Goal: Task Accomplishment & Management: Manage account settings

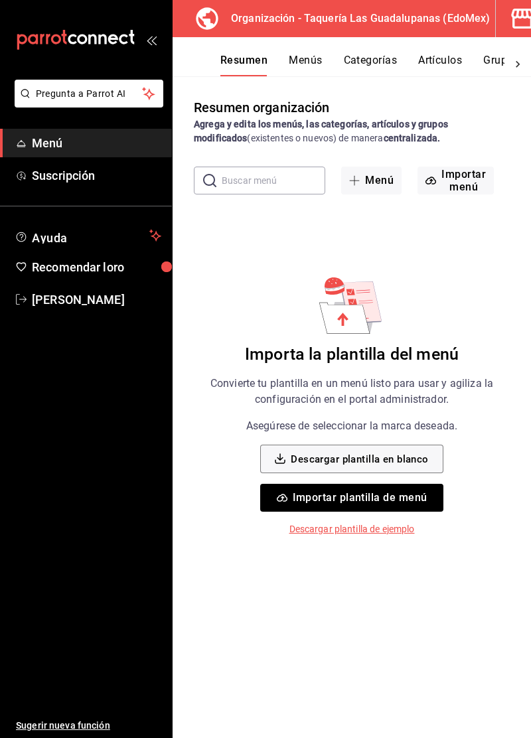
click at [378, 190] on button "Menú" at bounding box center [371, 180] width 60 height 28
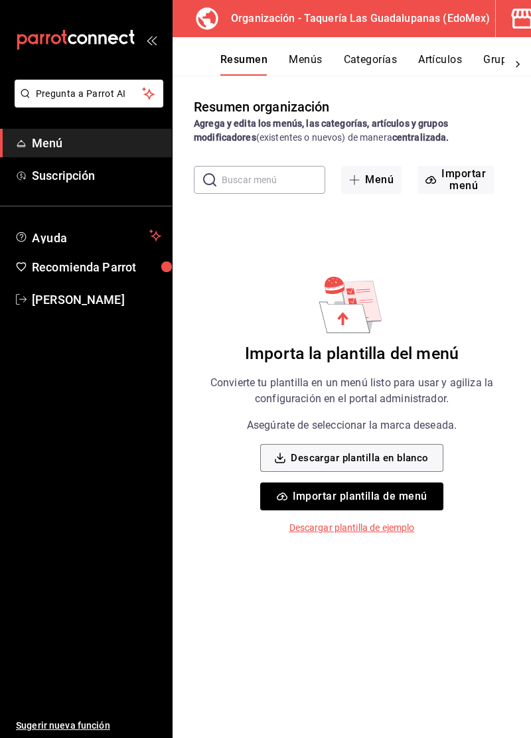
click at [380, 180] on button "Menú" at bounding box center [371, 180] width 60 height 28
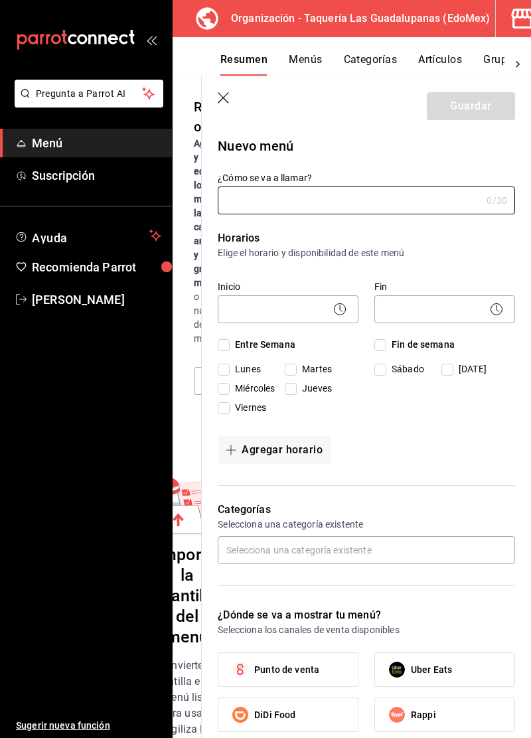
type input "1758325991598"
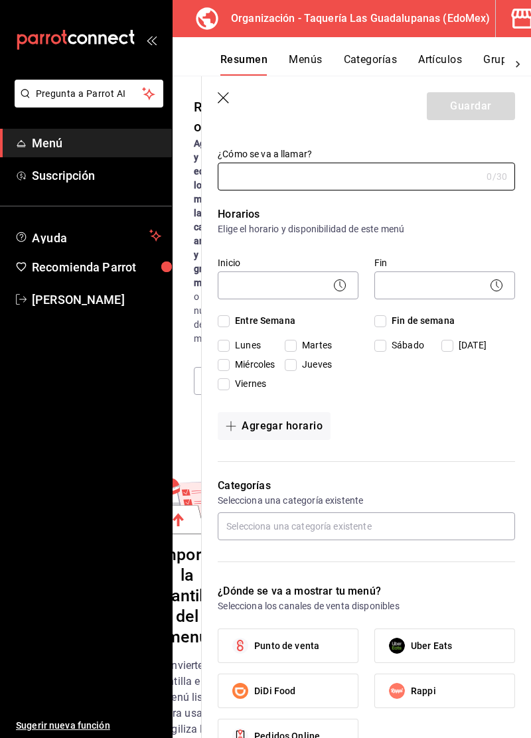
scroll to position [29, 0]
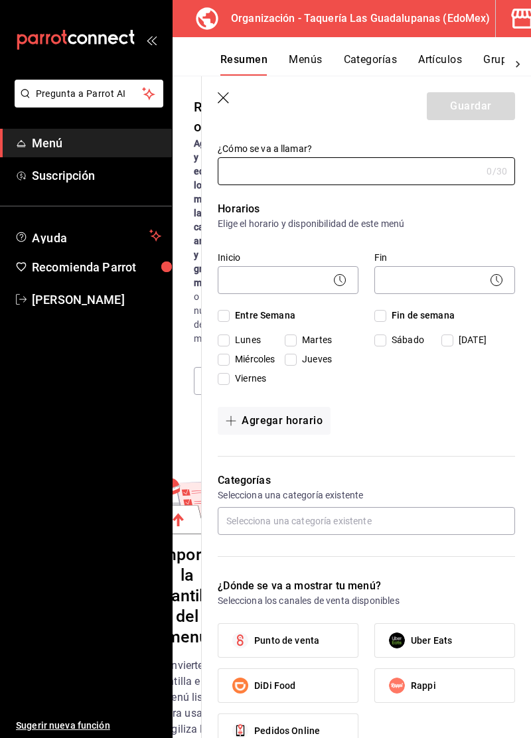
click at [310, 58] on button "Menús" at bounding box center [305, 64] width 33 height 23
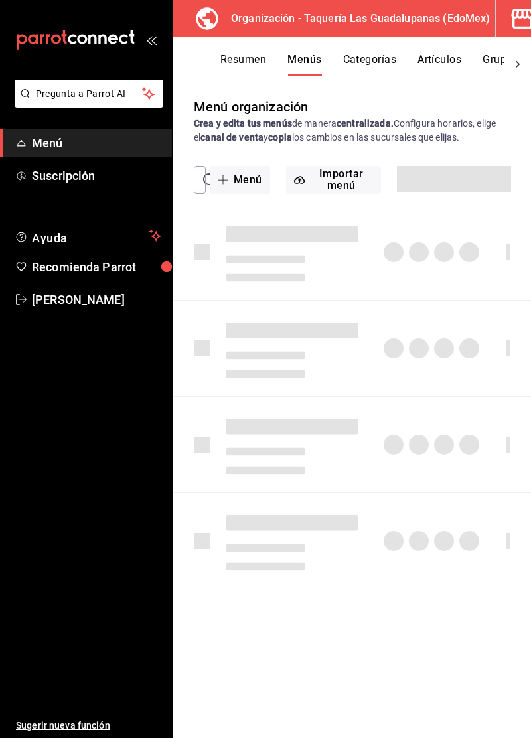
click at [353, 60] on button "Categorías" at bounding box center [370, 64] width 54 height 23
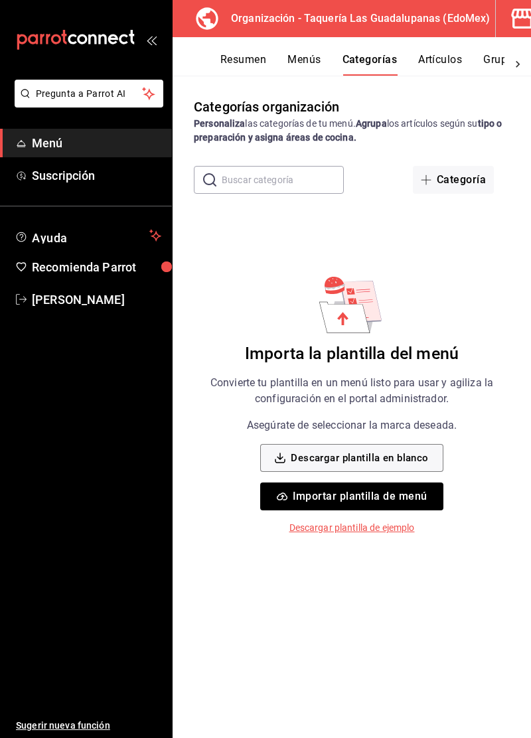
click at [259, 61] on button "Resumen" at bounding box center [243, 64] width 46 height 23
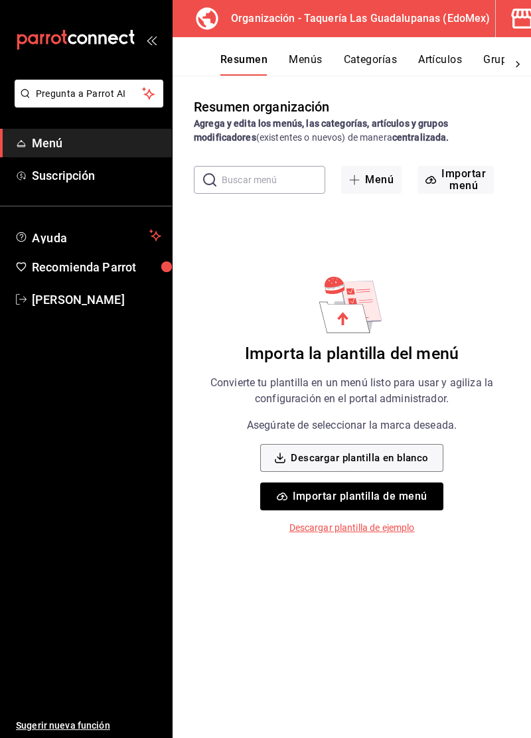
click at [312, 74] on button "Menús" at bounding box center [305, 64] width 33 height 23
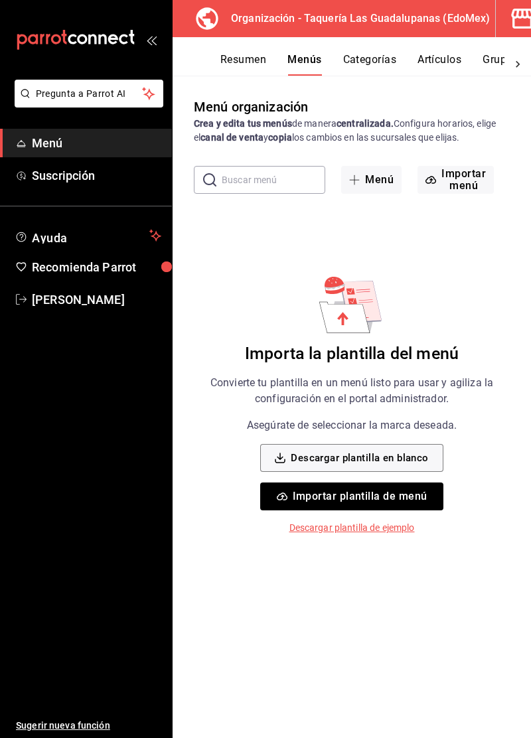
click at [240, 65] on button "Resumen" at bounding box center [243, 64] width 46 height 23
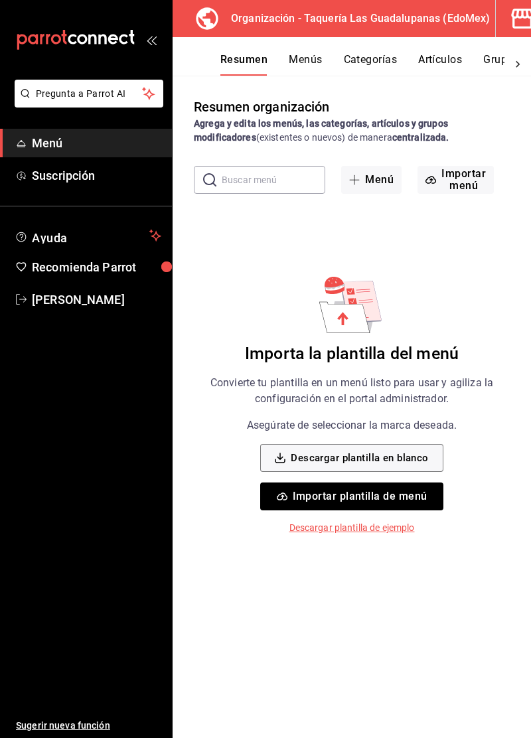
click at [315, 60] on button "Menús" at bounding box center [305, 64] width 33 height 23
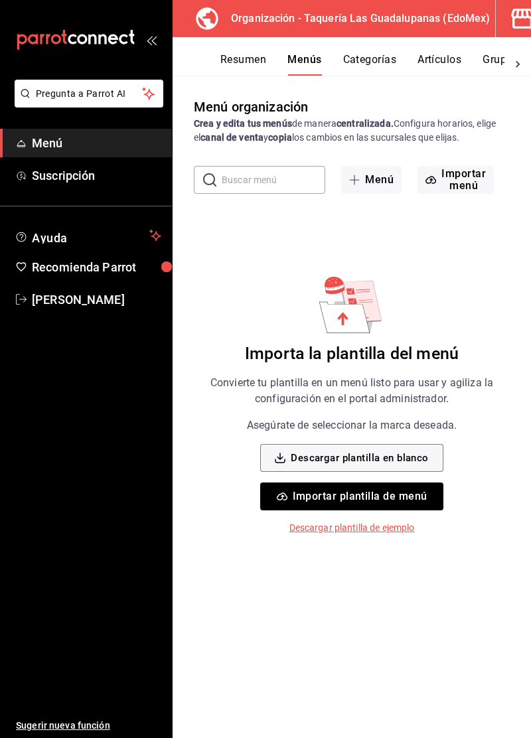
click at [373, 183] on button "Menú" at bounding box center [371, 180] width 60 height 28
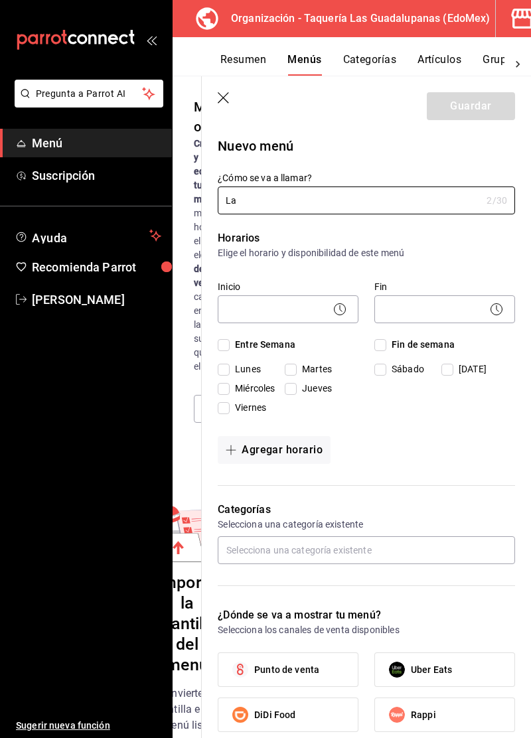
type input "L"
click at [397, 202] on input "Primci" at bounding box center [349, 200] width 263 height 27
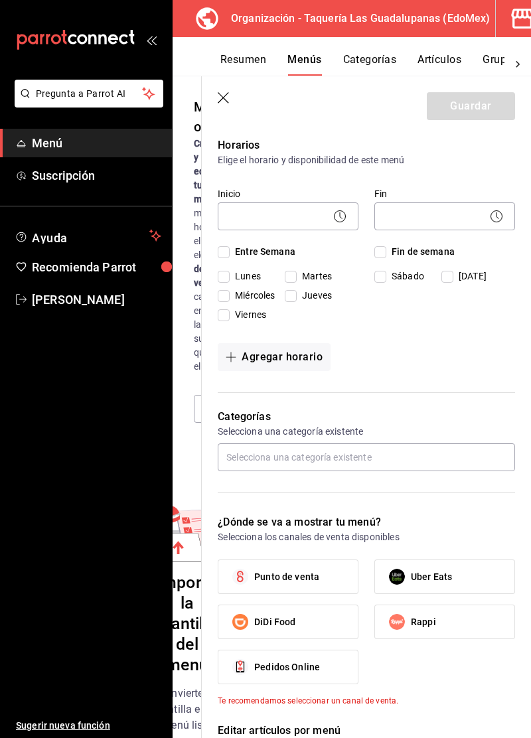
scroll to position [95, 0]
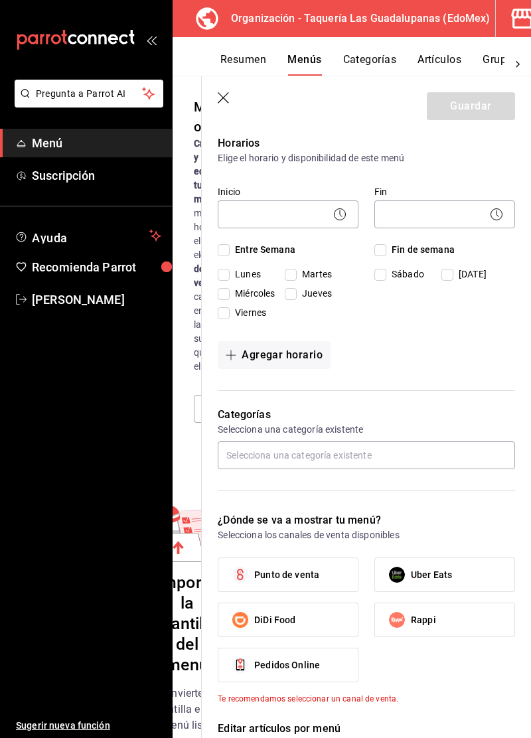
type input "Principal"
click at [236, 253] on span "Entre Semana" at bounding box center [263, 250] width 66 height 14
click at [230, 253] on input "Entre Semana" at bounding box center [224, 250] width 12 height 12
checkbox input "true"
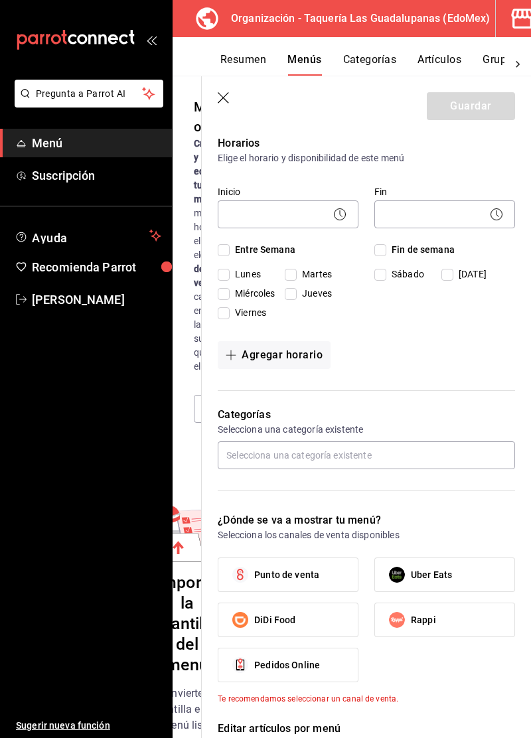
checkbox input "true"
click at [385, 251] on input "Fin de semana" at bounding box center [380, 250] width 12 height 12
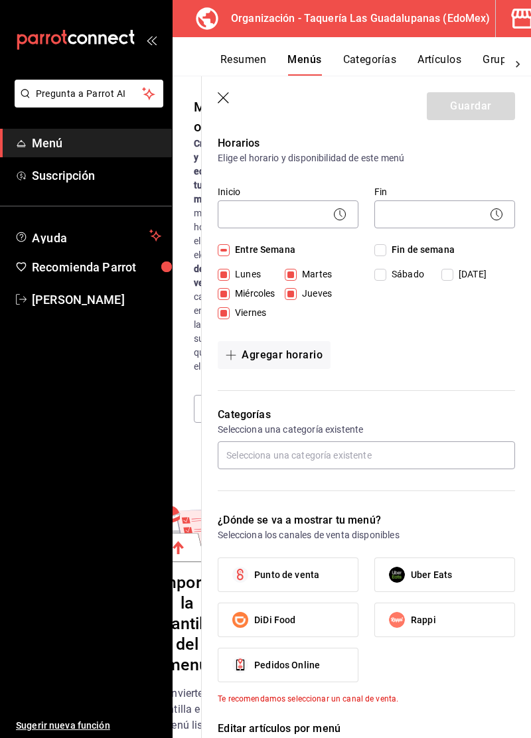
checkbox input "true"
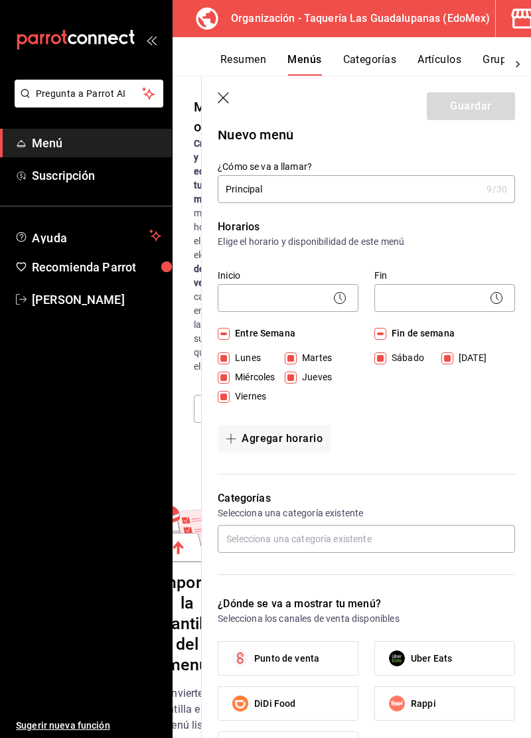
scroll to position [0, 0]
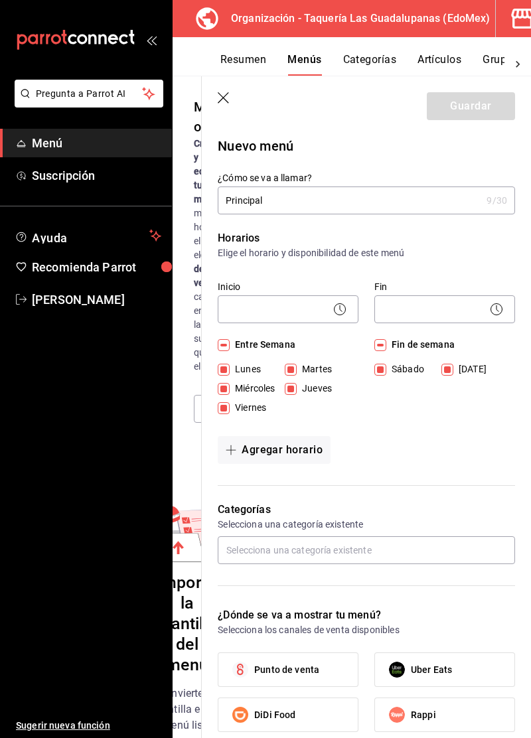
click at [324, 309] on body "Pregunta a Parrot AI Menú Suscripción Ayuda Recomienda Parrot Marco Leon Sugeri…" at bounding box center [265, 369] width 531 height 738
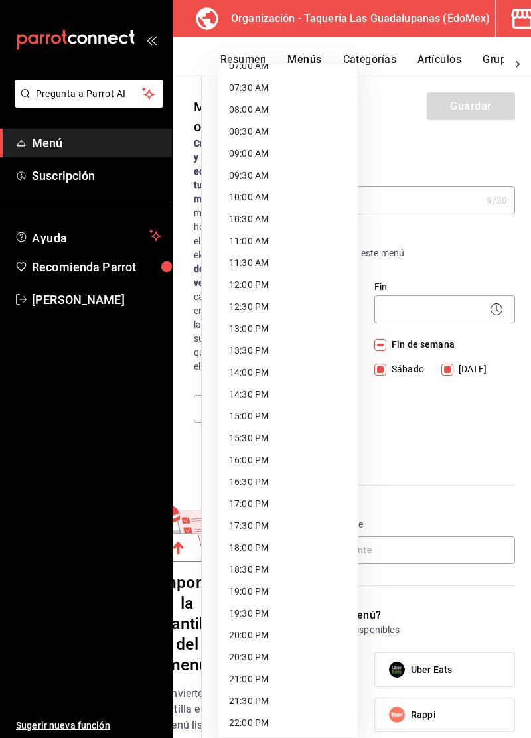
scroll to position [410, 0]
click at [256, 393] on li "16:30 PM" at bounding box center [287, 393] width 139 height 22
type input "16:30"
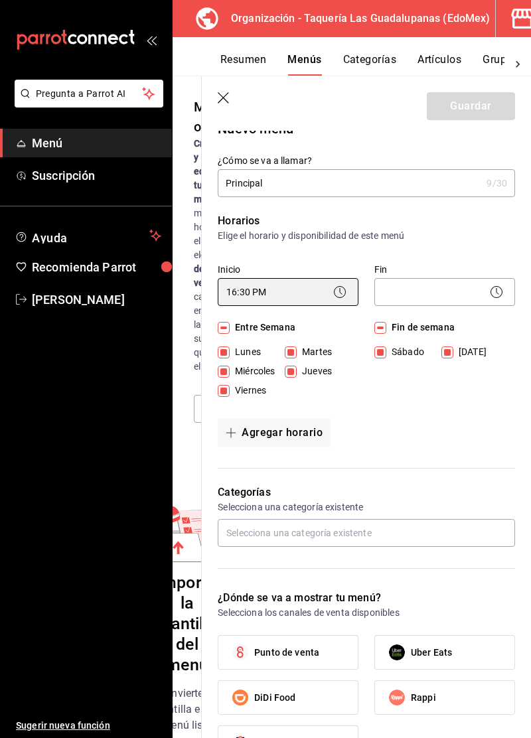
scroll to position [27, 0]
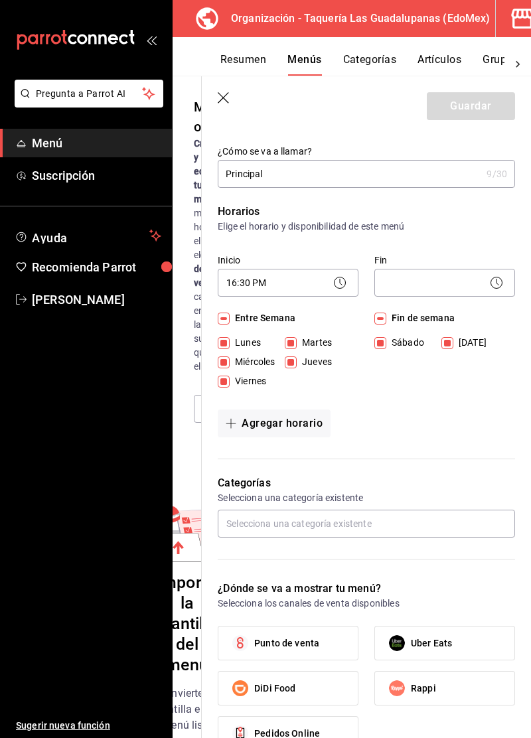
click at [457, 291] on body "Pregunta a Parrot AI Menú Suscripción Ayuda Recomienda Parrot Marco Leon Sugeri…" at bounding box center [265, 369] width 531 height 738
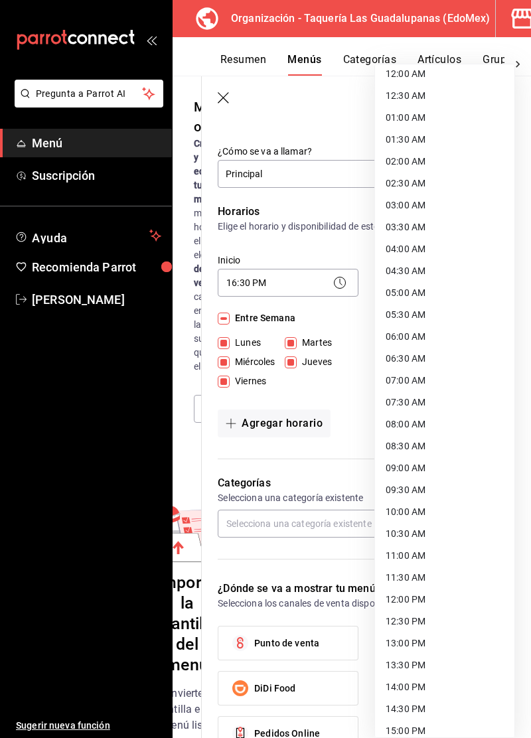
scroll to position [7, 0]
click at [413, 247] on li "04:00 AM" at bounding box center [444, 249] width 139 height 22
type input "04:00"
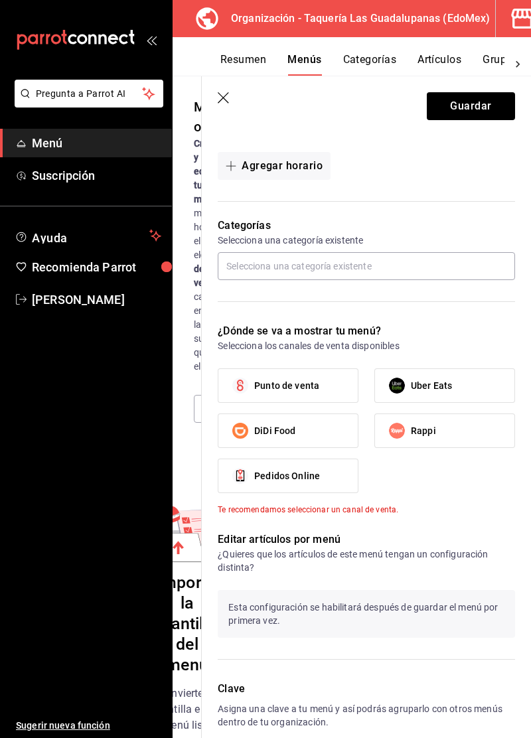
scroll to position [285, 0]
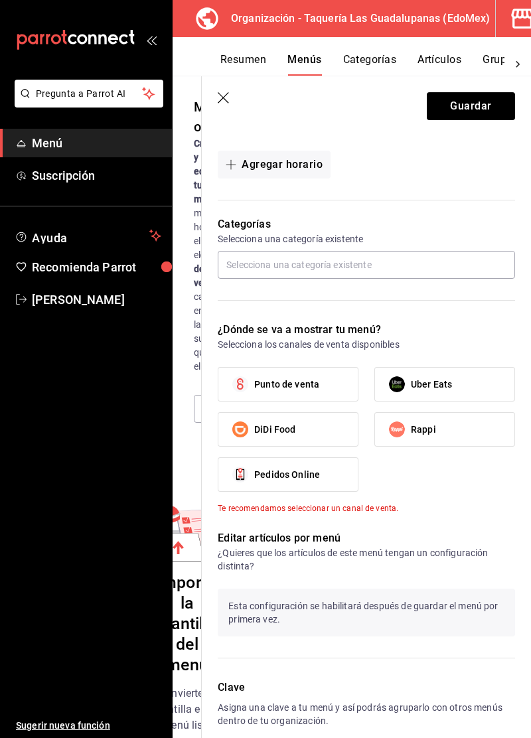
click at [328, 382] on label "Punto de venta" at bounding box center [287, 383] width 139 height 33
click at [254, 382] on input "Punto de venta" at bounding box center [240, 384] width 28 height 28
checkbox input "true"
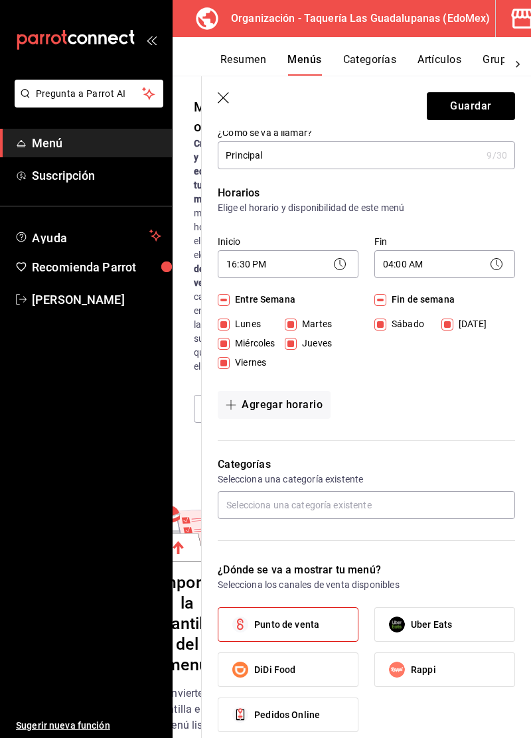
scroll to position [0, 0]
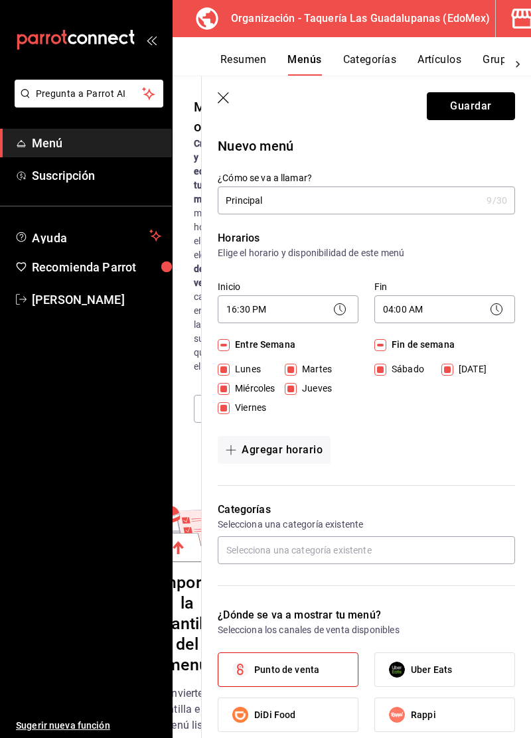
click at [475, 115] on button "Guardar" at bounding box center [471, 106] width 88 height 28
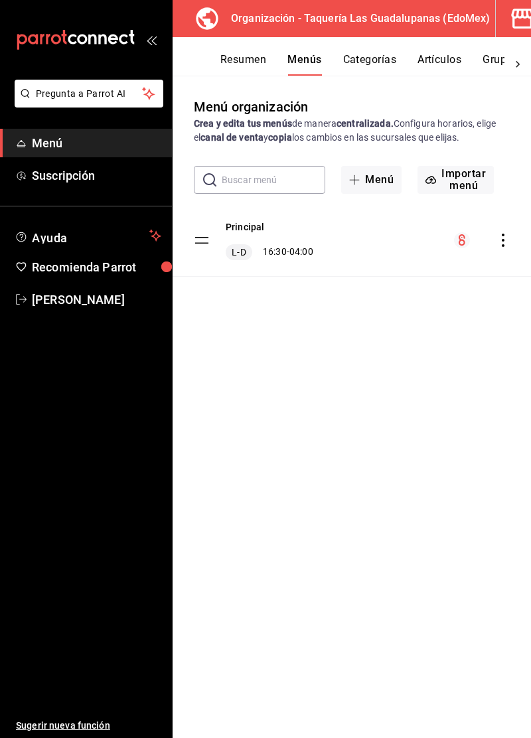
click at [377, 61] on button "Categorías" at bounding box center [370, 64] width 54 height 23
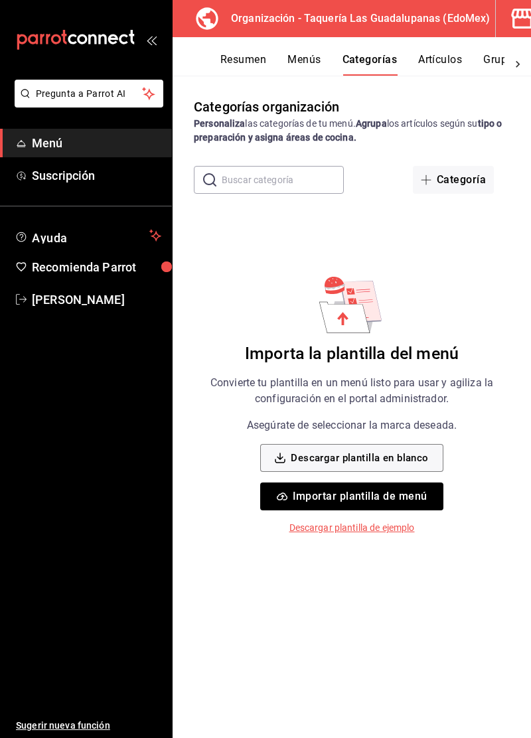
click at [459, 187] on button "Categoría" at bounding box center [453, 180] width 81 height 28
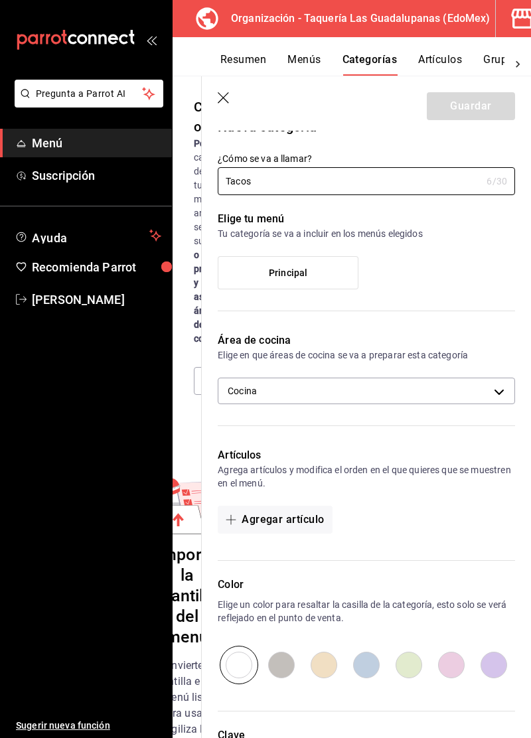
scroll to position [33, 0]
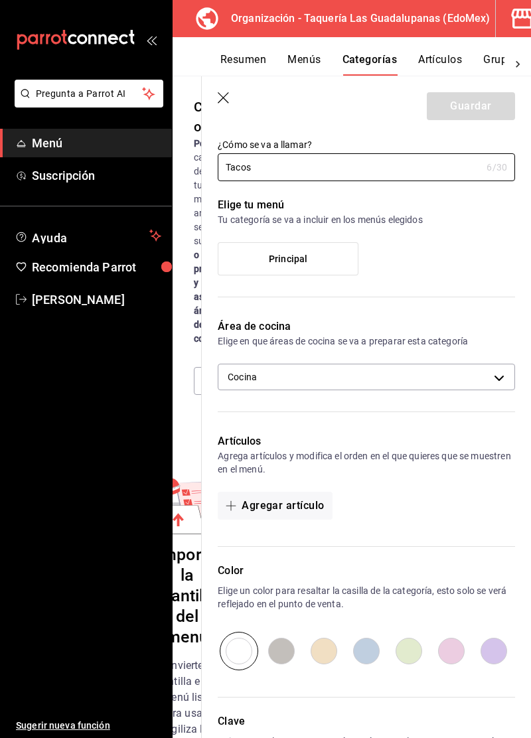
type input "Tacos"
click at [318, 269] on label "Principal" at bounding box center [287, 259] width 139 height 32
click at [0, 0] on input "Principal" at bounding box center [0, 0] width 0 height 0
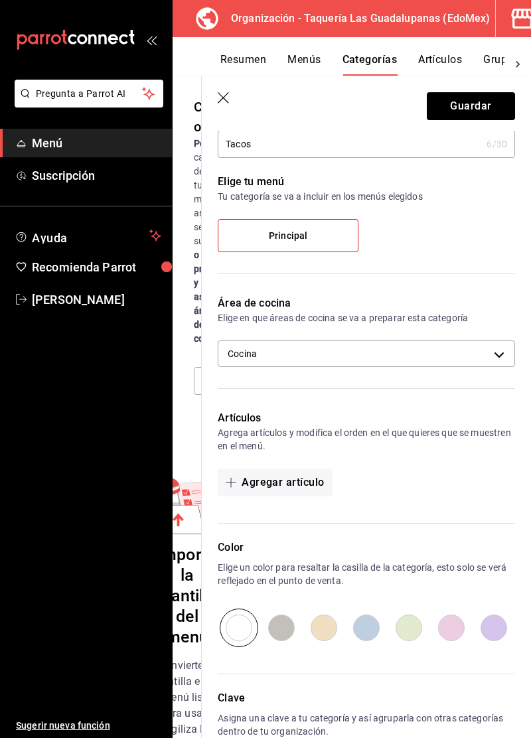
scroll to position [68, 0]
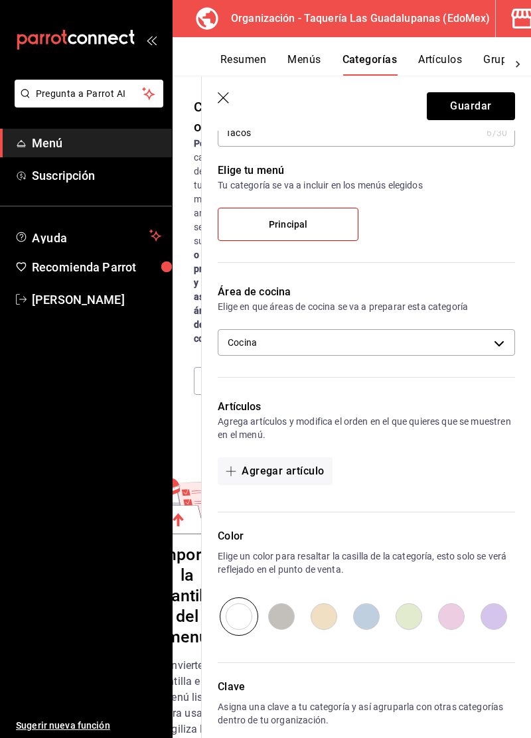
click at [285, 617] on input "radio" at bounding box center [281, 616] width 42 height 38
radio input "true"
click at [365, 618] on input "radio" at bounding box center [366, 616] width 42 height 38
radio input "true"
click at [448, 629] on input "radio" at bounding box center [451, 616] width 42 height 38
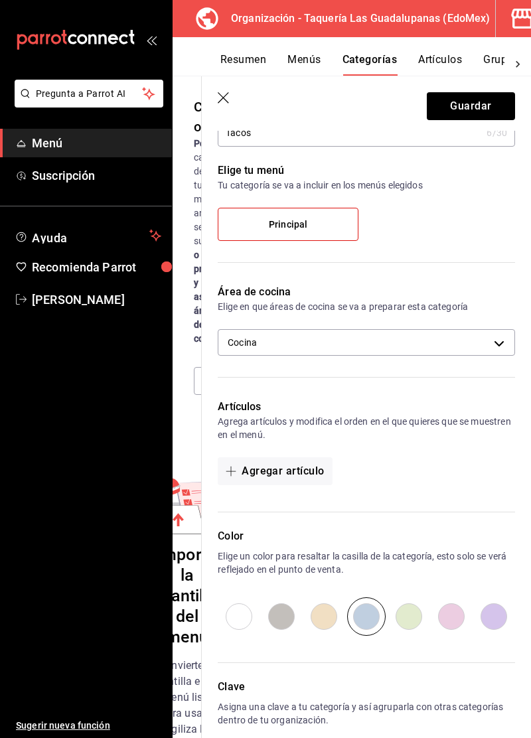
radio input "true"
click at [371, 622] on input "radio" at bounding box center [366, 616] width 42 height 38
radio input "true"
click at [412, 686] on p "Clave" at bounding box center [366, 687] width 297 height 16
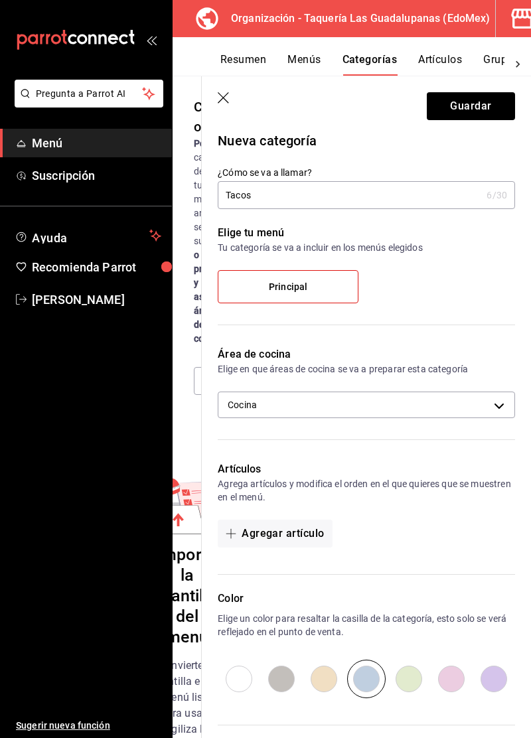
scroll to position [0, 0]
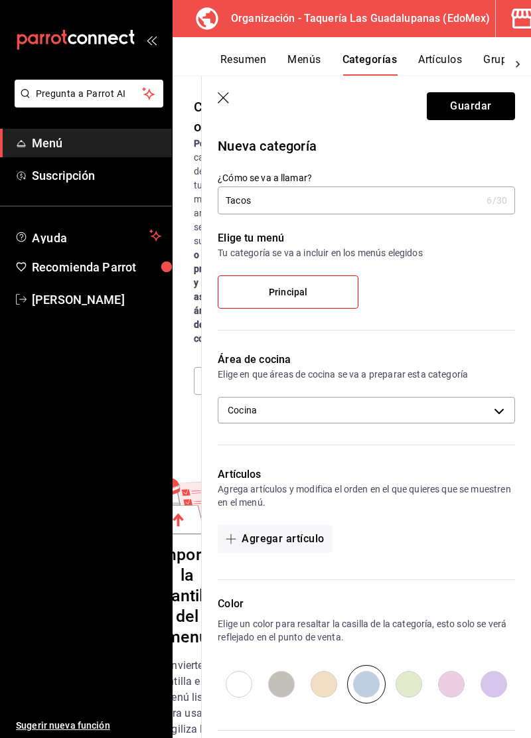
click at [470, 110] on button "Guardar" at bounding box center [471, 106] width 88 height 28
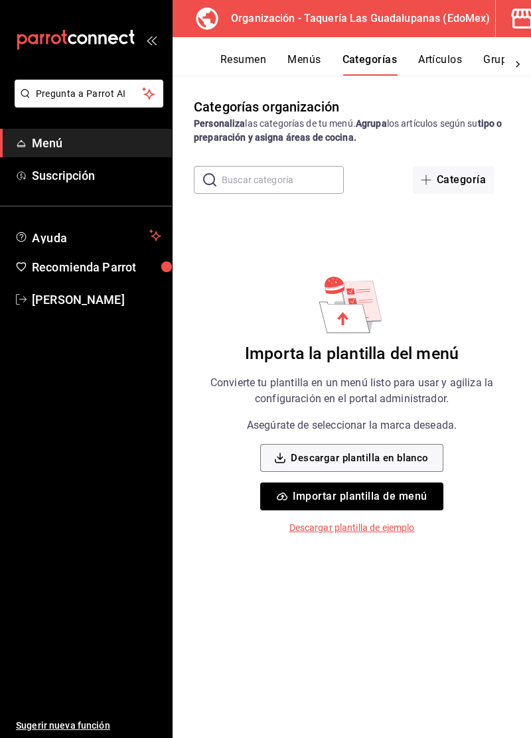
click at [455, 60] on button "Artículos" at bounding box center [440, 64] width 44 height 23
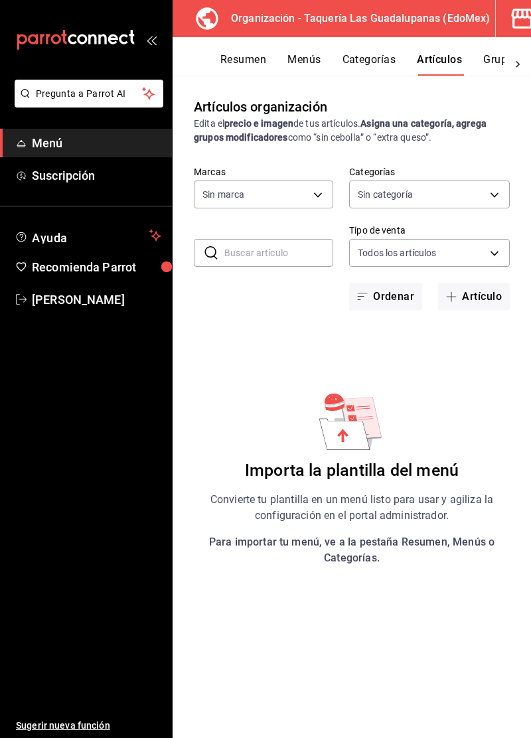
type input "74a9ae17-6de6-45ec-b7b7-18bfaf189279"
click at [387, 54] on button "Categorías" at bounding box center [369, 64] width 54 height 23
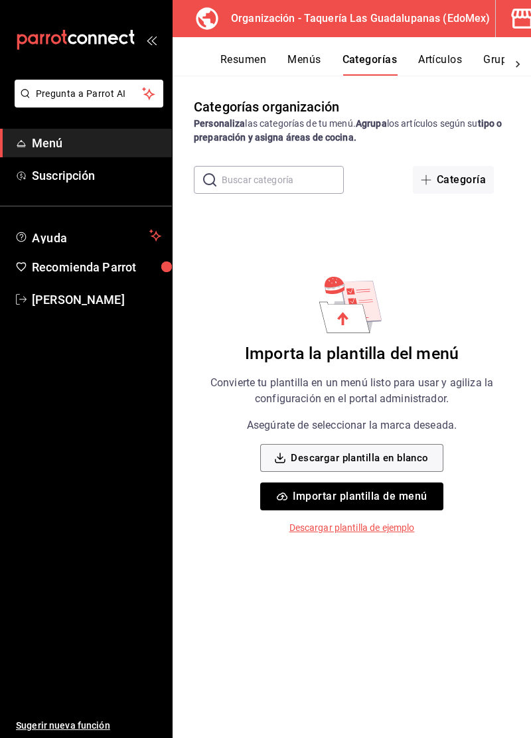
click at [452, 33] on div "Organización - Taquería Las Guadalupanas (EdoMex)" at bounding box center [339, 18] width 312 height 37
click at [511, 28] on icon "button" at bounding box center [522, 19] width 22 height 20
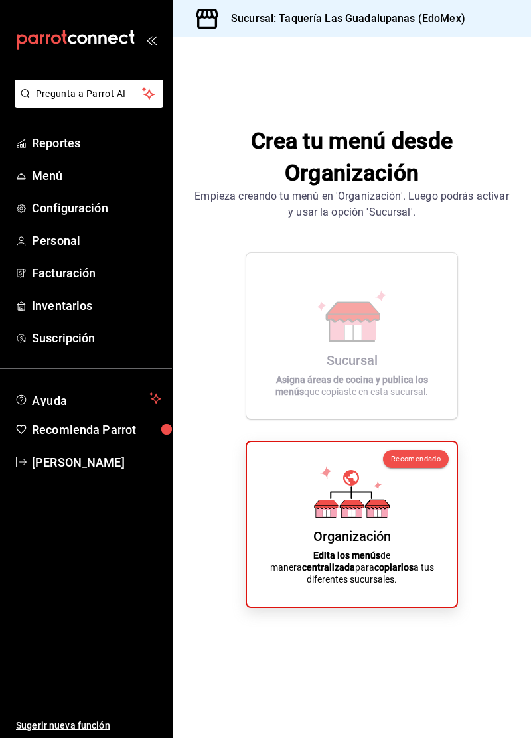
click at [396, 546] on div "Organización Edita los menús de manera centralizada para copiarlos a tus difere…" at bounding box center [352, 523] width 178 height 143
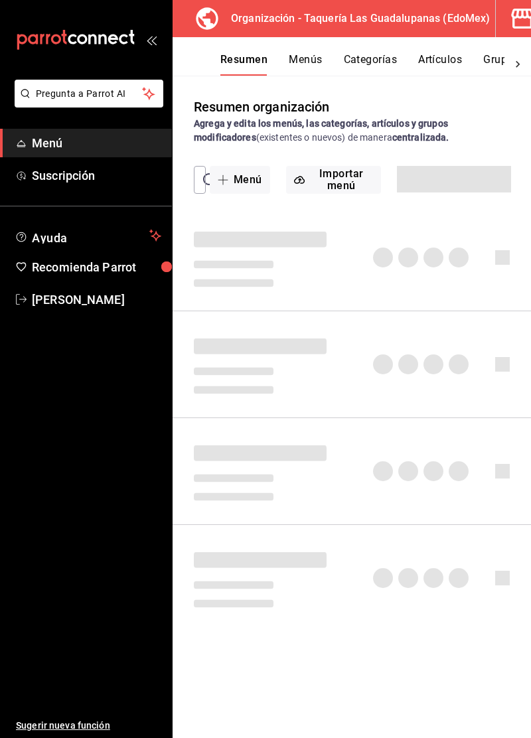
click at [203, 27] on icon at bounding box center [207, 18] width 22 height 22
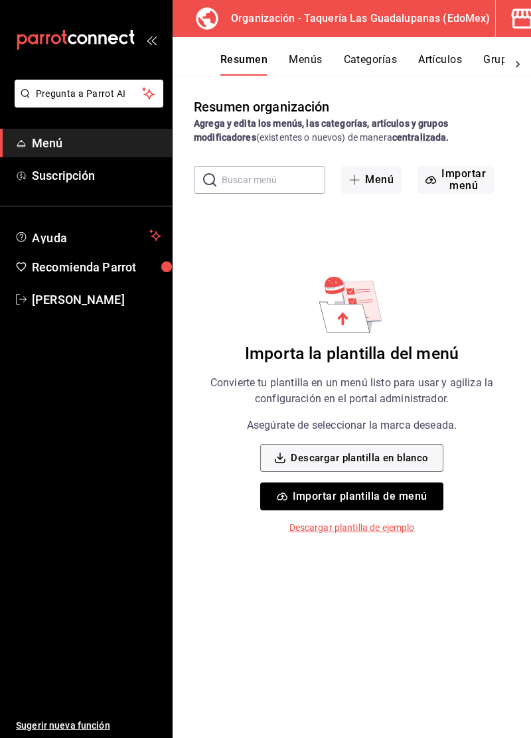
click at [312, 68] on button "Menús" at bounding box center [305, 64] width 33 height 23
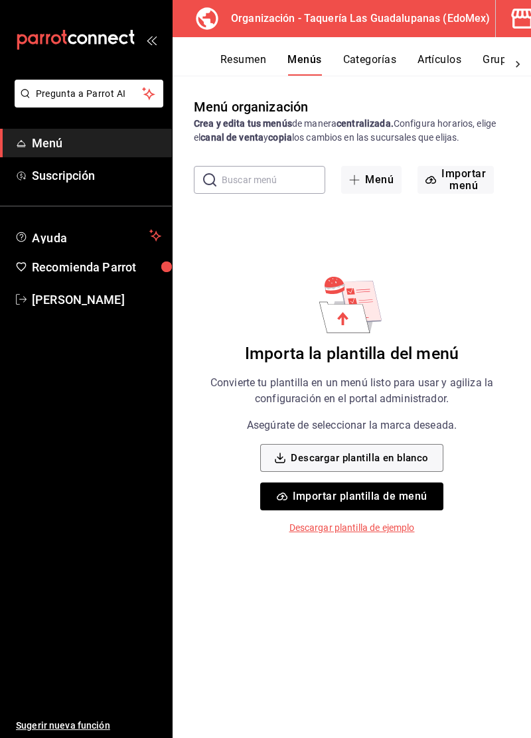
click at [357, 73] on button "Categorías" at bounding box center [370, 64] width 54 height 23
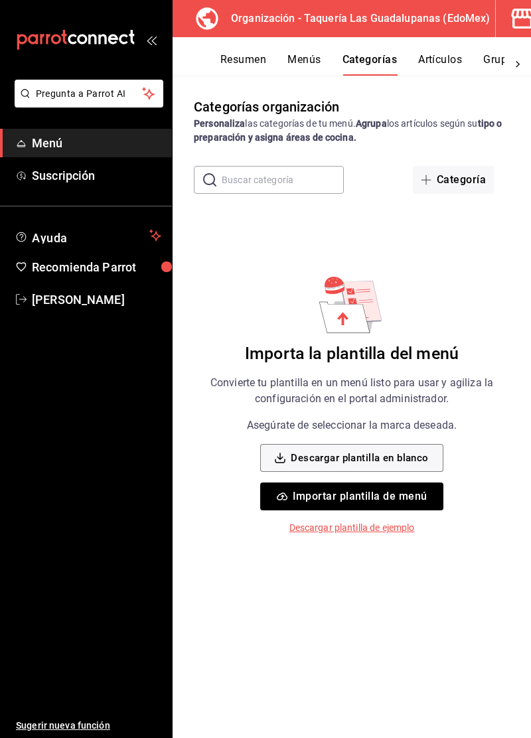
click at [298, 63] on button "Menús" at bounding box center [303, 64] width 33 height 23
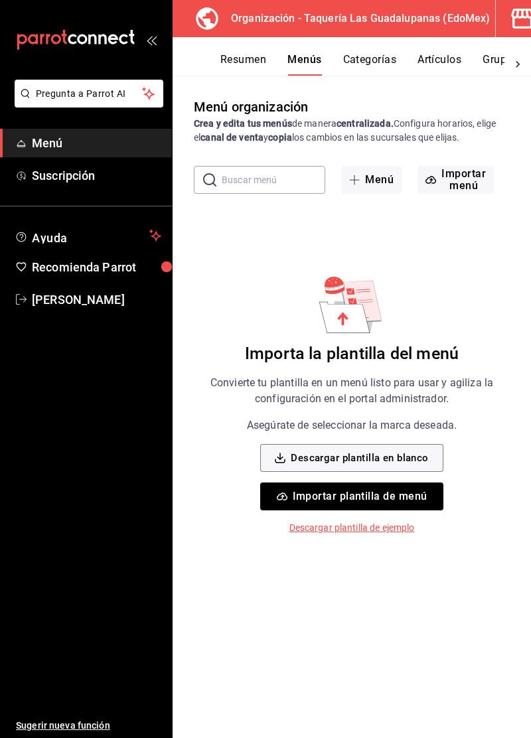
click at [509, 28] on icon "button" at bounding box center [522, 18] width 27 height 27
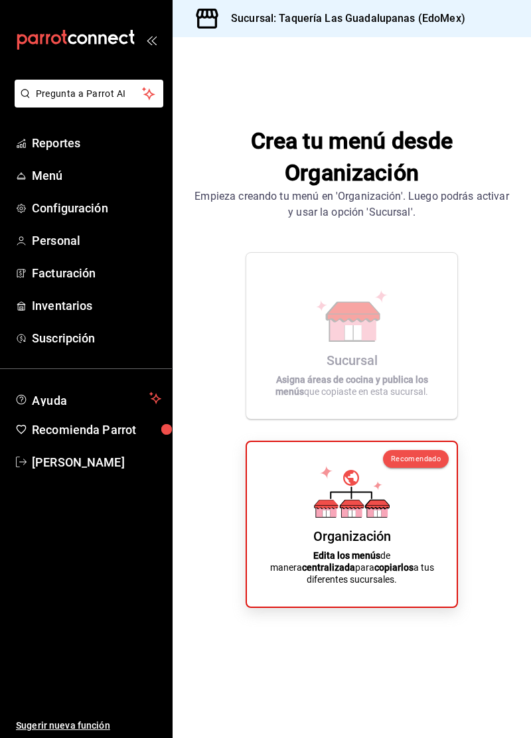
click at [52, 187] on link "Menú" at bounding box center [86, 175] width 172 height 29
click at [358, 517] on icon at bounding box center [352, 492] width 76 height 52
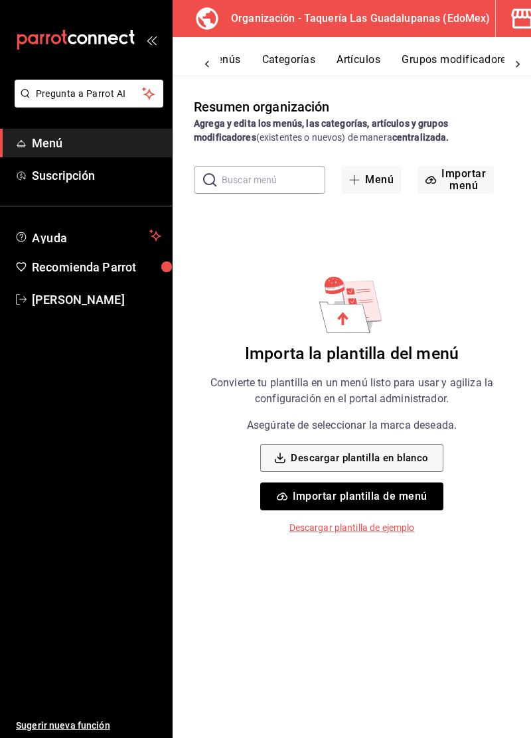
scroll to position [0, 92]
click at [446, 60] on button "Grupos modificadores" at bounding box center [449, 64] width 110 height 23
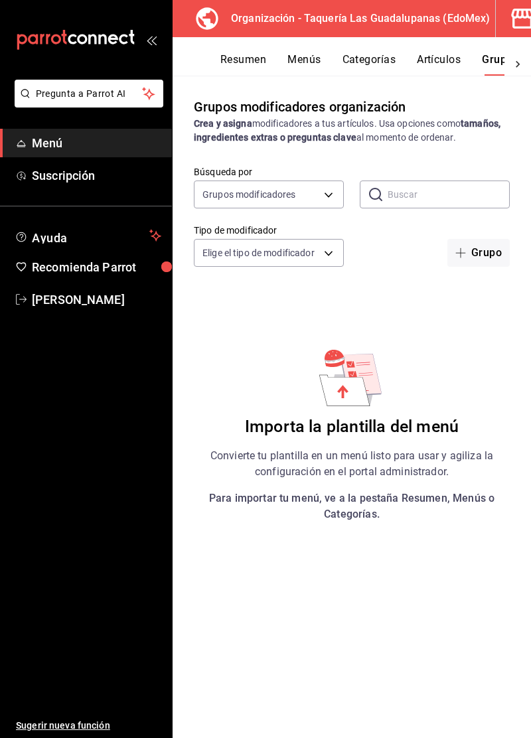
click at [235, 53] on button "Resumen" at bounding box center [243, 64] width 46 height 23
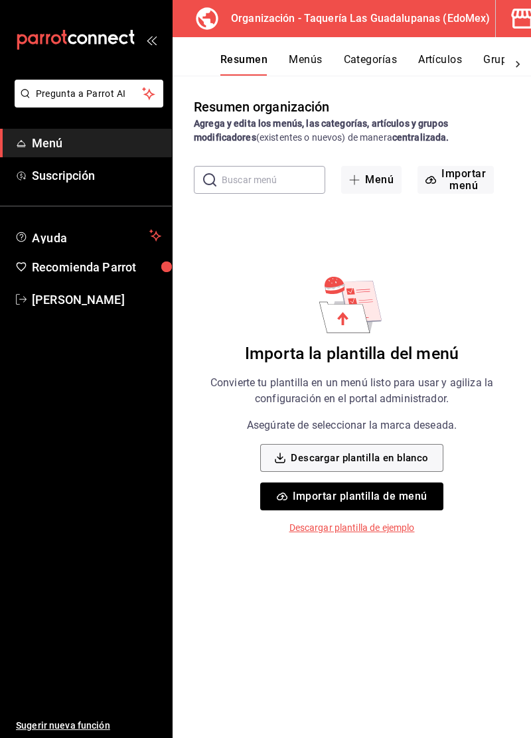
click at [378, 183] on button "Menú" at bounding box center [371, 180] width 60 height 28
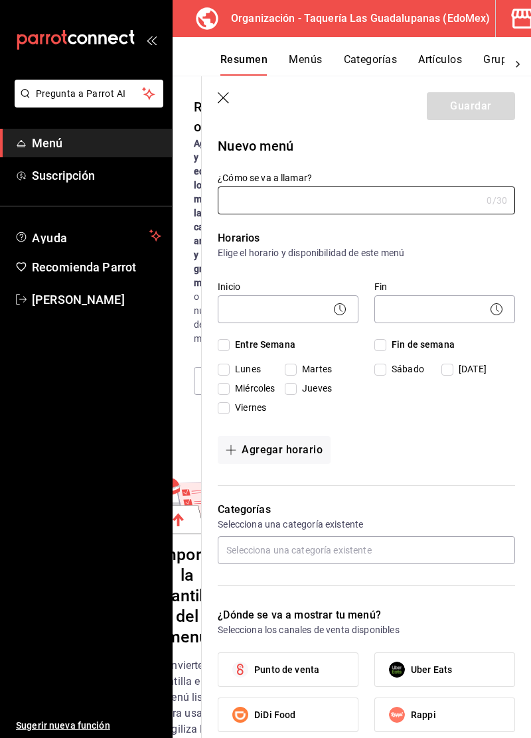
click at [229, 101] on icon "button" at bounding box center [224, 98] width 13 height 13
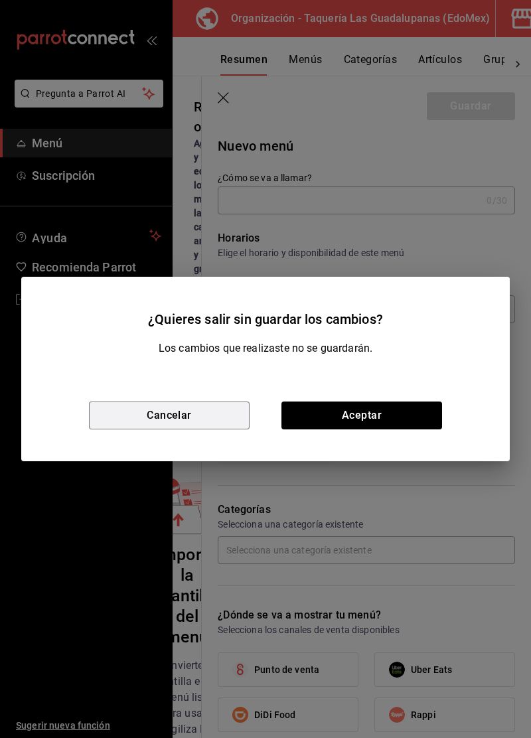
click at [210, 413] on button "Cancelar" at bounding box center [169, 415] width 161 height 28
click at [186, 395] on div "​ ​ Importar menú" at bounding box center [193, 381] width 42 height 28
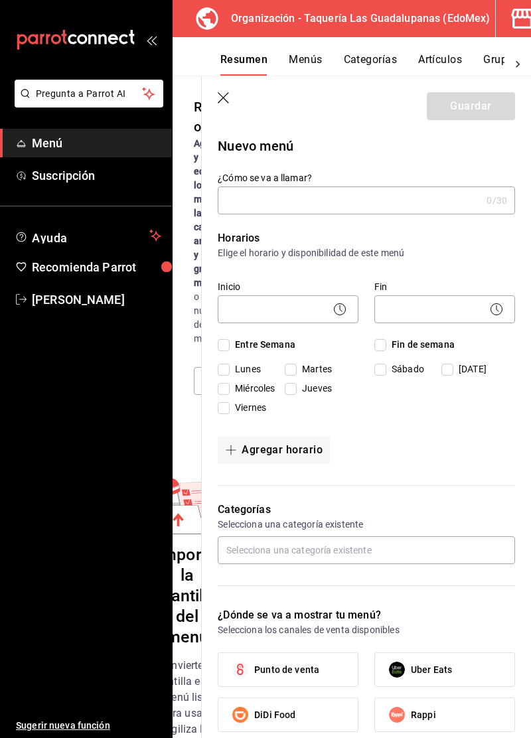
click at [415, 198] on input "¿Cómo se va a llamar?" at bounding box center [349, 200] width 263 height 27
click at [409, 203] on input "Primcipa" at bounding box center [349, 200] width 263 height 27
type input "Principal"
click at [317, 311] on body "Pregunta a Parrot AI Menú Suscripción Ayuda Recomienda Parrot Marco Leon Sugeri…" at bounding box center [265, 369] width 531 height 738
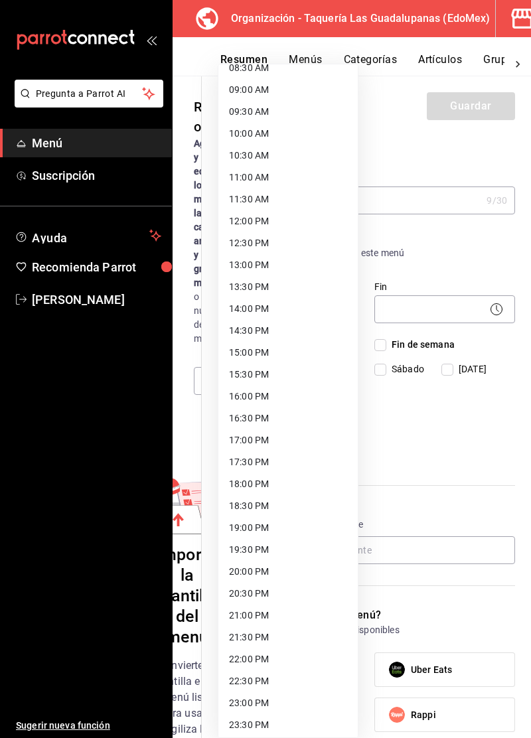
scroll to position [385, 0]
click at [273, 421] on li "16:30 PM" at bounding box center [287, 418] width 139 height 22
type input "16:30"
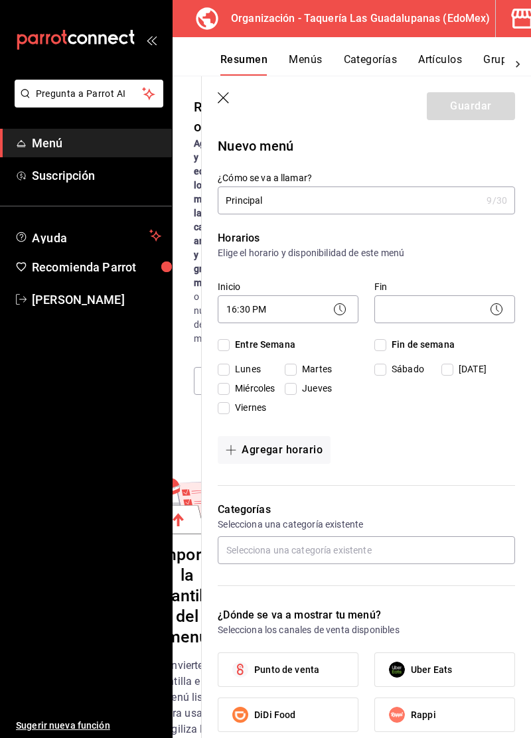
click at [451, 314] on body "Pregunta a Parrot AI Menú Suscripción Ayuda Recomienda Parrot Marco Leon Sugeri…" at bounding box center [265, 369] width 531 height 738
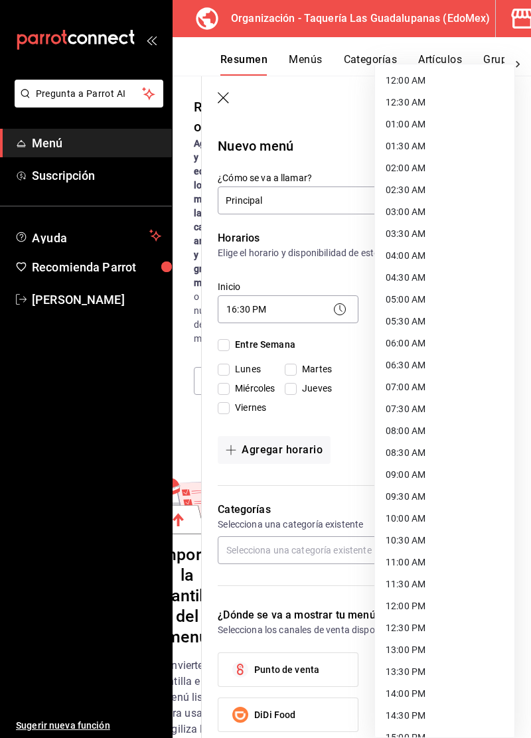
click at [429, 256] on li "04:00 AM" at bounding box center [444, 256] width 139 height 22
type input "04:00"
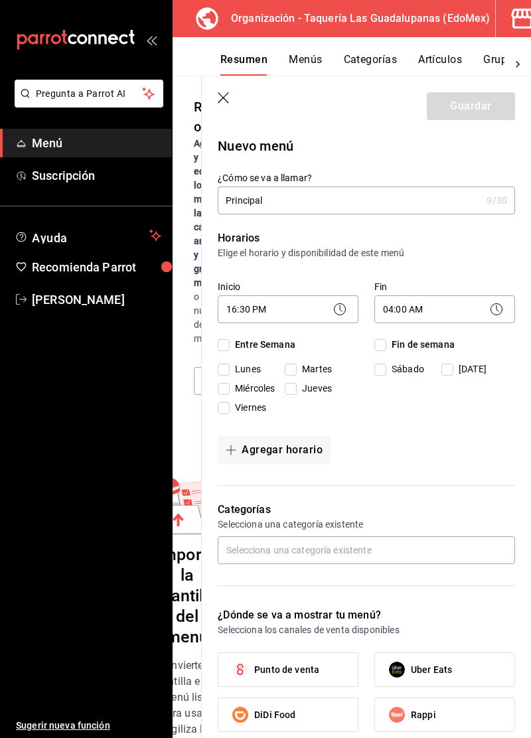
click at [226, 347] on input "Entre Semana" at bounding box center [224, 345] width 12 height 12
checkbox input "true"
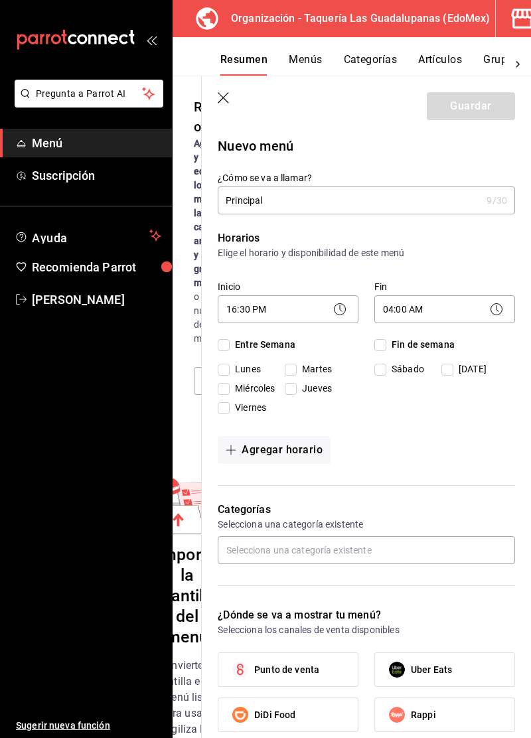
checkbox input "true"
click at [403, 346] on span "Fin de semana" at bounding box center [420, 345] width 68 height 14
click at [386, 346] on input "Fin de semana" at bounding box center [380, 345] width 12 height 12
checkbox input "true"
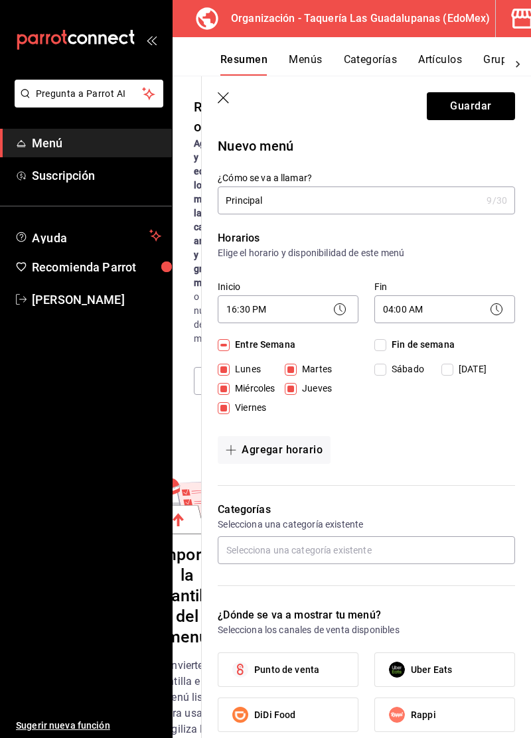
checkbox input "true"
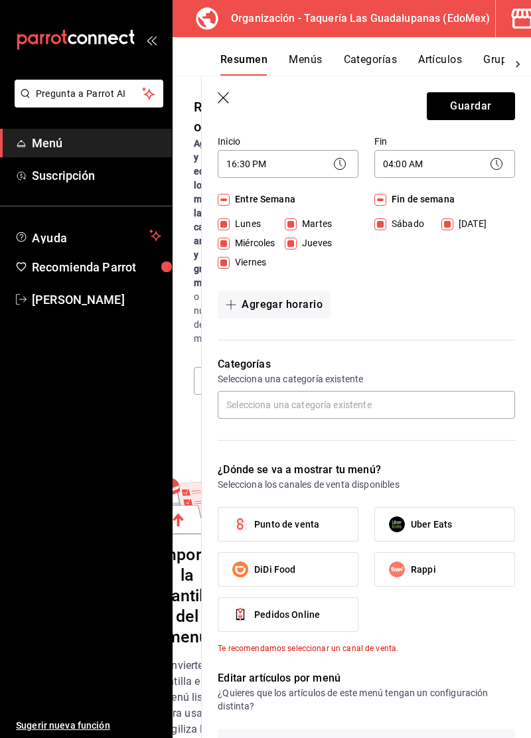
scroll to position [146, 0]
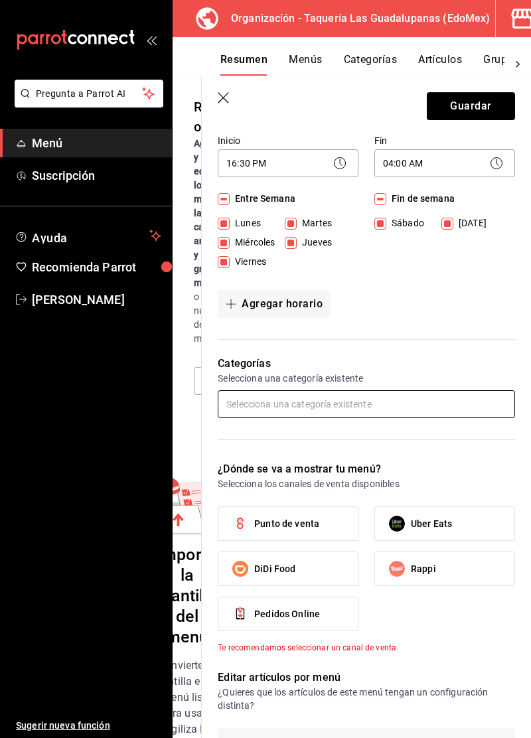
click at [417, 405] on input "text" at bounding box center [366, 404] width 297 height 28
click at [464, 332] on div "Horarios Elige el horario y disponibilidad de este menú Inicio 16:30 PM 16:30 F…" at bounding box center [358, 203] width 313 height 271
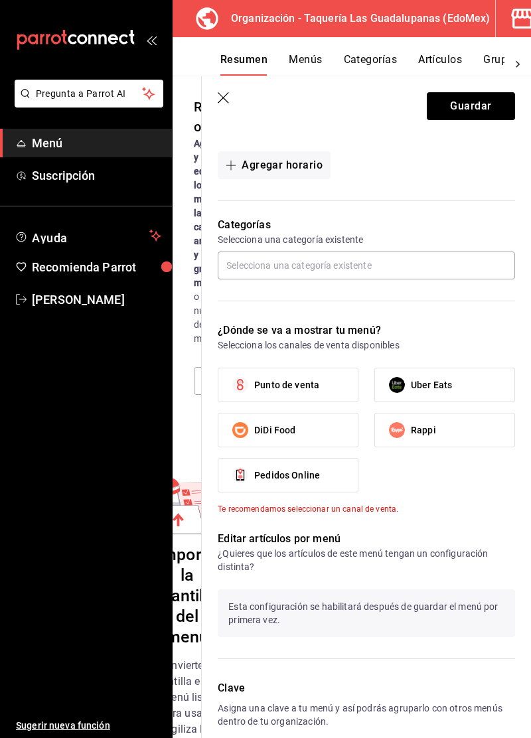
scroll to position [285, 0]
click at [330, 396] on label "Punto de venta" at bounding box center [287, 383] width 139 height 33
click at [254, 396] on input "Punto de venta" at bounding box center [240, 384] width 28 height 28
checkbox input "true"
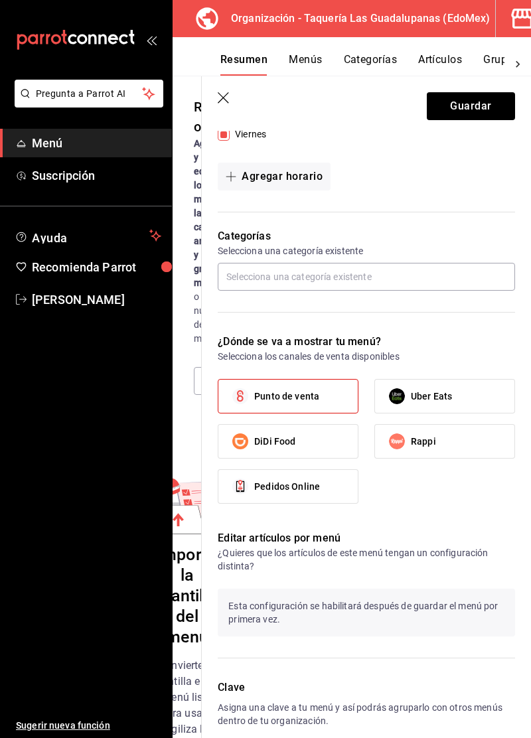
click at [438, 615] on p "Esta configuración se habilitará después de guardar el menú por primera vez." at bounding box center [366, 612] width 297 height 48
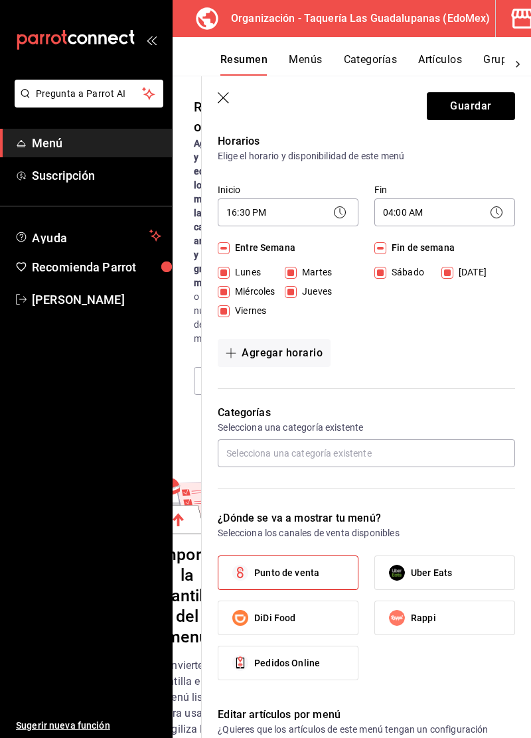
scroll to position [0, 0]
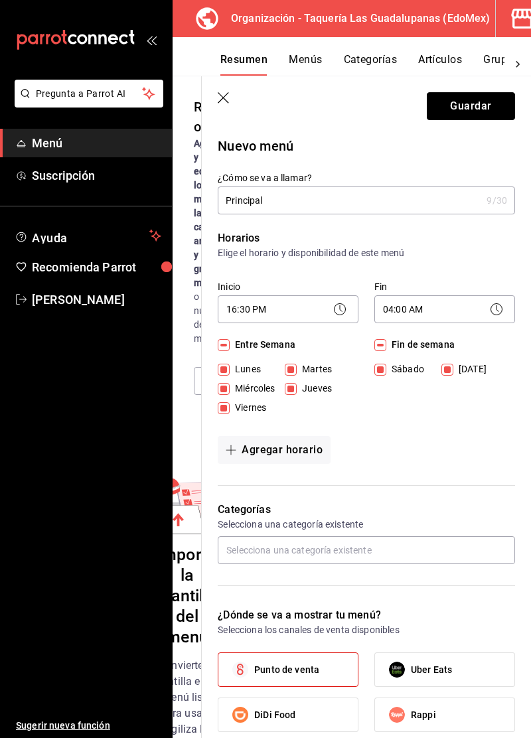
click at [477, 109] on button "Guardar" at bounding box center [471, 106] width 88 height 28
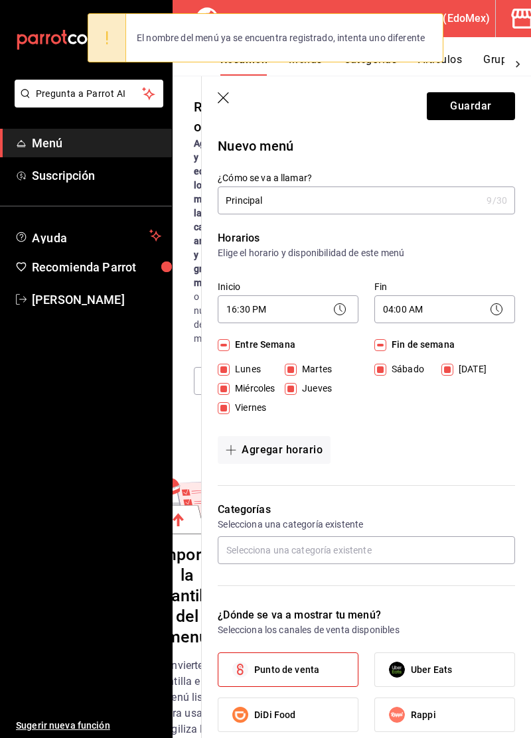
click at [423, 282] on label "Fin" at bounding box center [444, 286] width 141 height 9
click at [416, 41] on div "El nombre del menú ya se encuentra registrado, intenta uno diferente" at bounding box center [280, 37] width 309 height 29
click at [519, 19] on icon "button" at bounding box center [522, 18] width 27 height 27
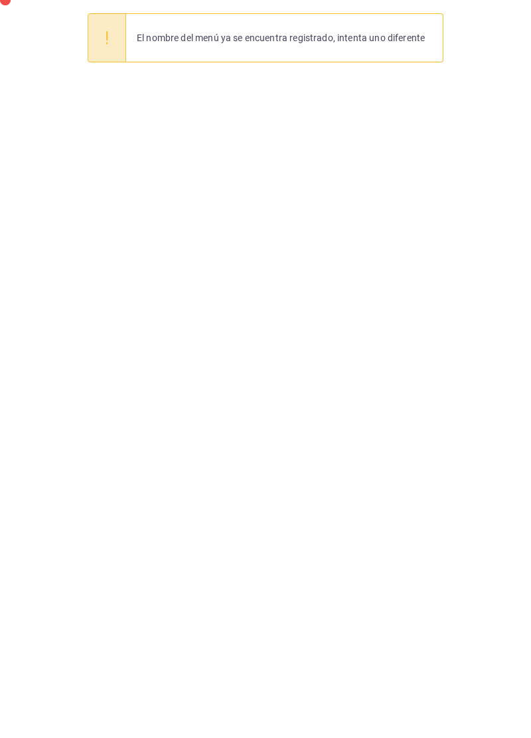
click at [508, 0] on html "El nombre del menú ya se encuentra registrado, intenta uno diferente GANA 1 MES…" at bounding box center [265, 0] width 531 height 0
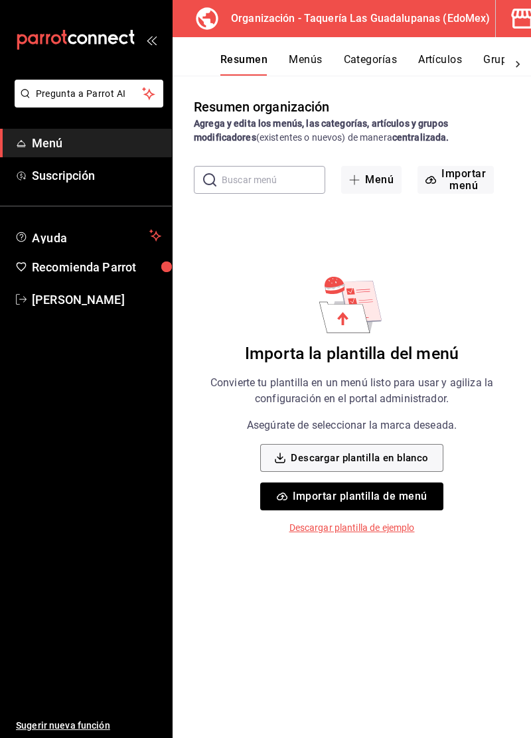
click at [434, 349] on h6 "Importa la plantilla del menú" at bounding box center [352, 354] width 214 height 21
click at [472, 296] on div "Importa la plantilla del menú Convierte tu plantilla en un menú listo para usar…" at bounding box center [351, 403] width 334 height 261
click at [482, 270] on div "Resumen organización Agrega y edita los menús, las categorías, artículos y grup…" at bounding box center [351, 417] width 358 height 640
click at [320, 73] on button "Menús" at bounding box center [305, 64] width 33 height 23
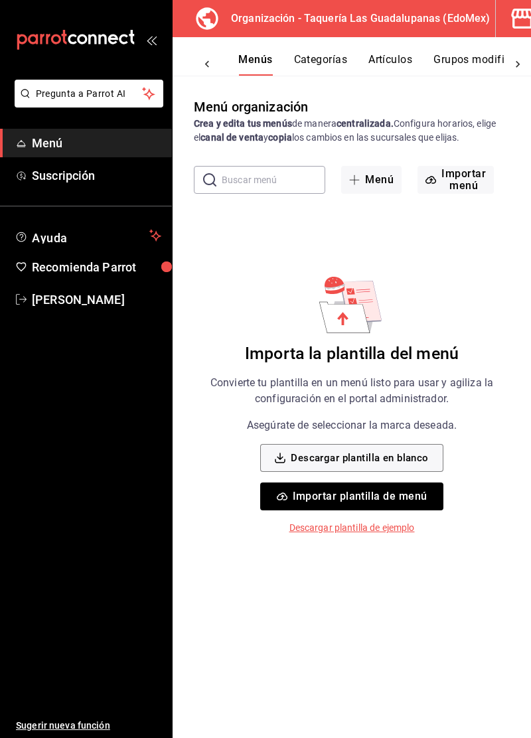
scroll to position [0, 92]
click at [359, 68] on button "Artículos" at bounding box center [351, 64] width 44 height 23
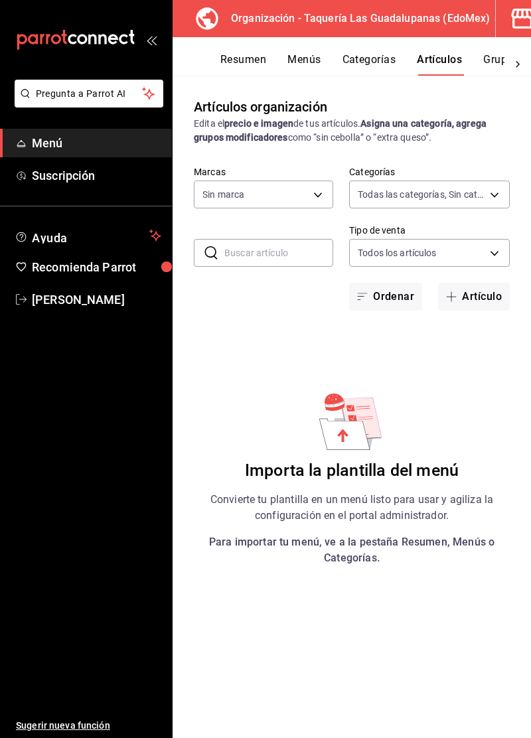
type input "74a9ae17-6de6-45ec-b7b7-18bfaf189279"
click at [450, 66] on button "Grupos modificadores" at bounding box center [449, 64] width 110 height 23
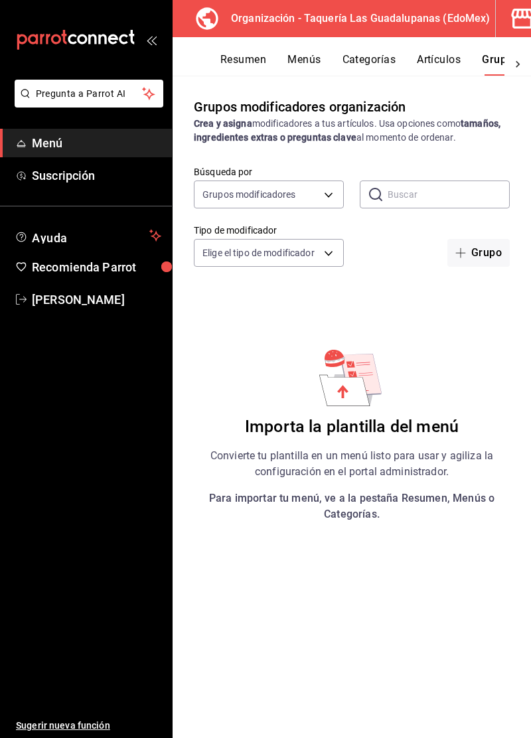
click at [509, 29] on icon "button" at bounding box center [522, 18] width 27 height 27
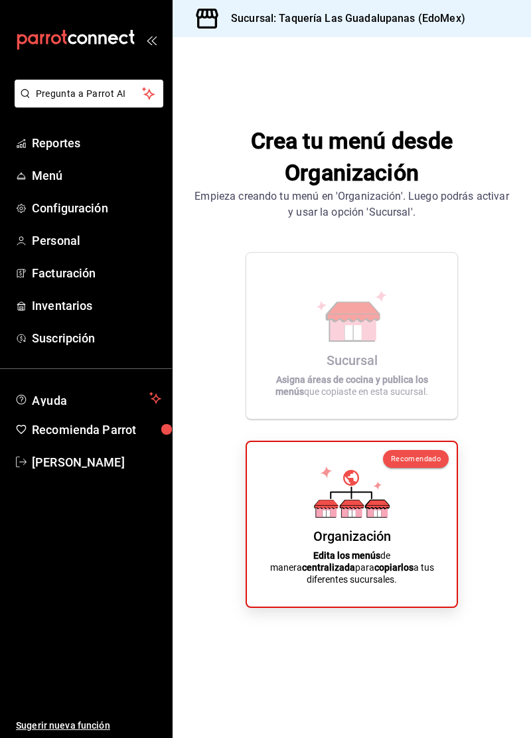
click at [384, 509] on icon at bounding box center [376, 504] width 23 height 9
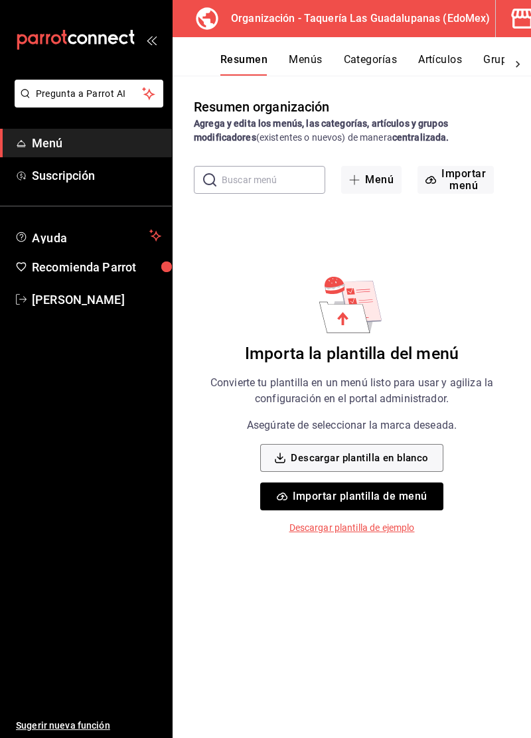
click at [318, 64] on button "Menús" at bounding box center [305, 64] width 33 height 23
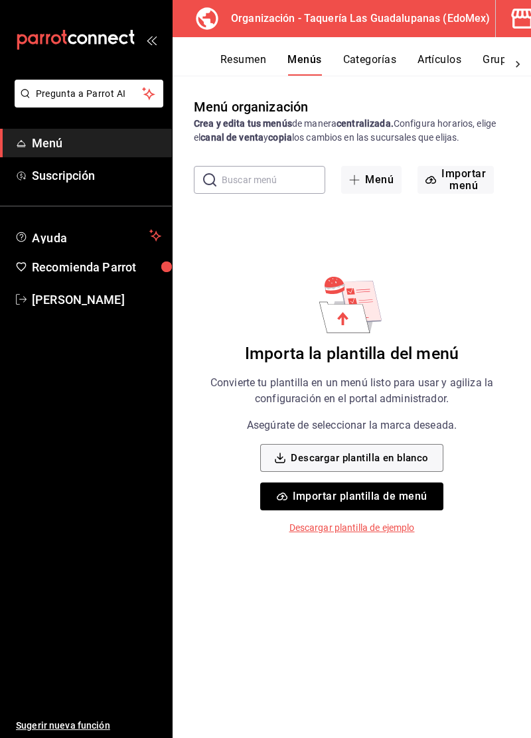
click at [379, 63] on button "Categorías" at bounding box center [370, 64] width 54 height 23
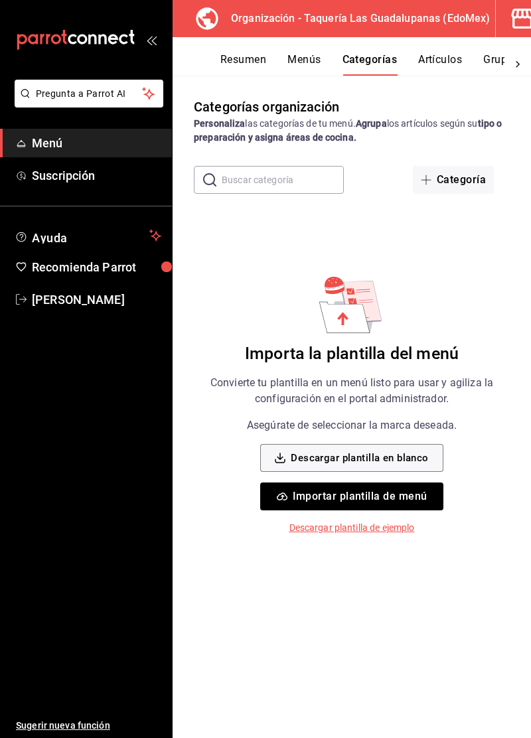
click at [309, 182] on input "text" at bounding box center [283, 179] width 122 height 27
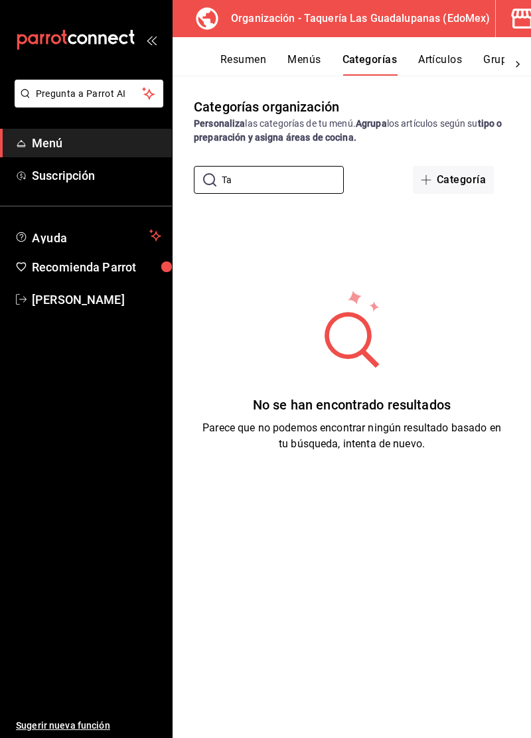
type input "T"
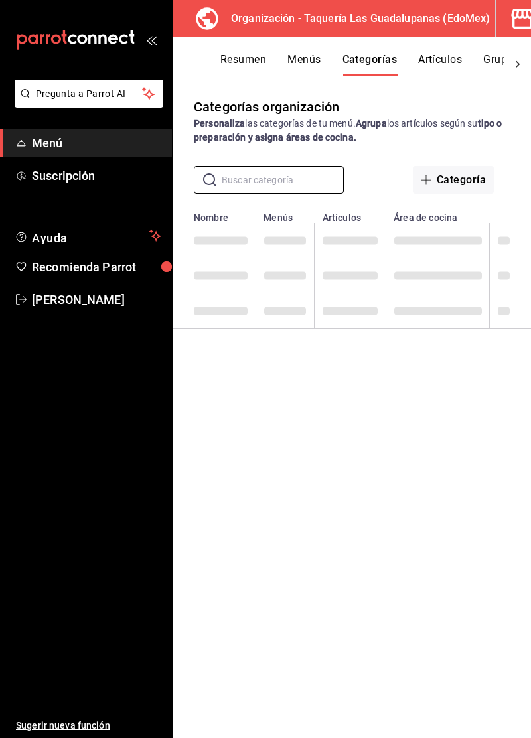
click at [475, 348] on div "Categorías organización Personaliza las categorías de tu menú. Agrupa los artíc…" at bounding box center [351, 406] width 358 height 661
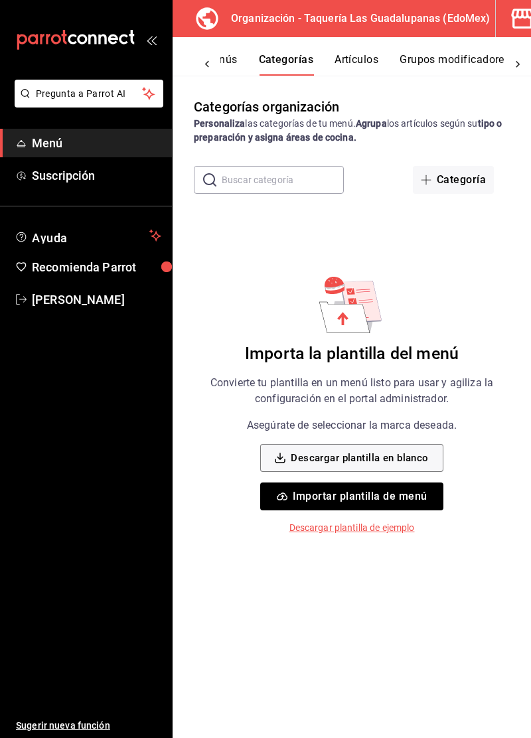
scroll to position [0, 84]
click at [369, 65] on button "Artículos" at bounding box center [356, 64] width 44 height 23
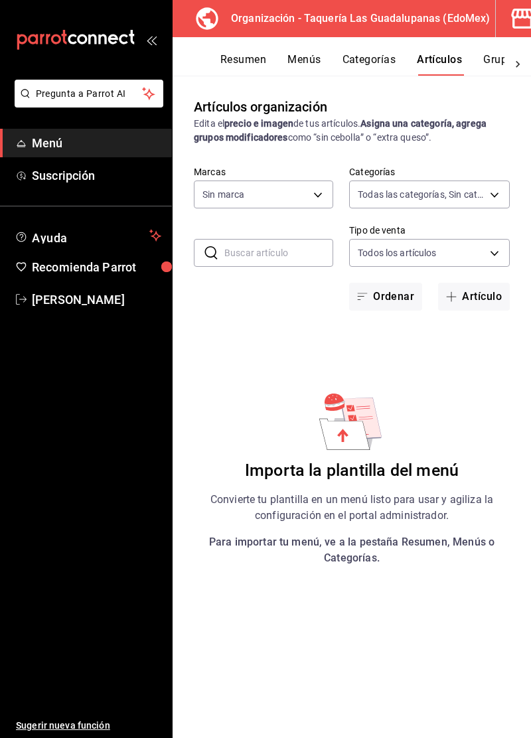
type input "74a9ae17-6de6-45ec-b7b7-18bfaf189279"
click at [382, 64] on button "Categorías" at bounding box center [369, 64] width 54 height 23
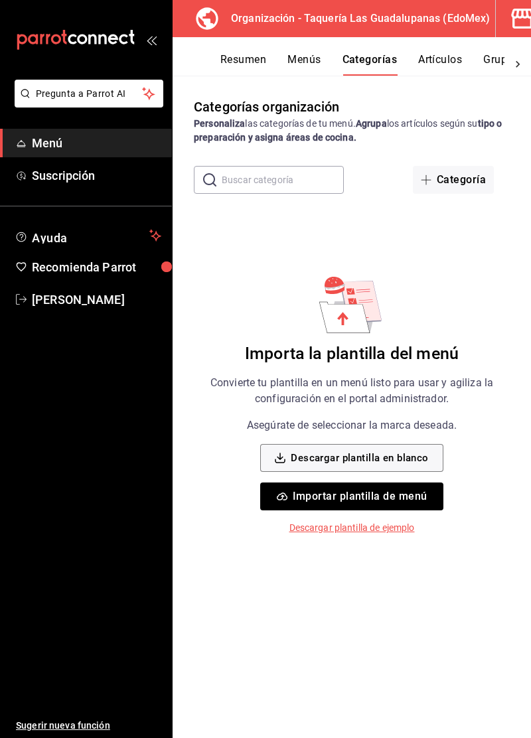
click at [466, 182] on button "Categoría" at bounding box center [453, 180] width 81 height 28
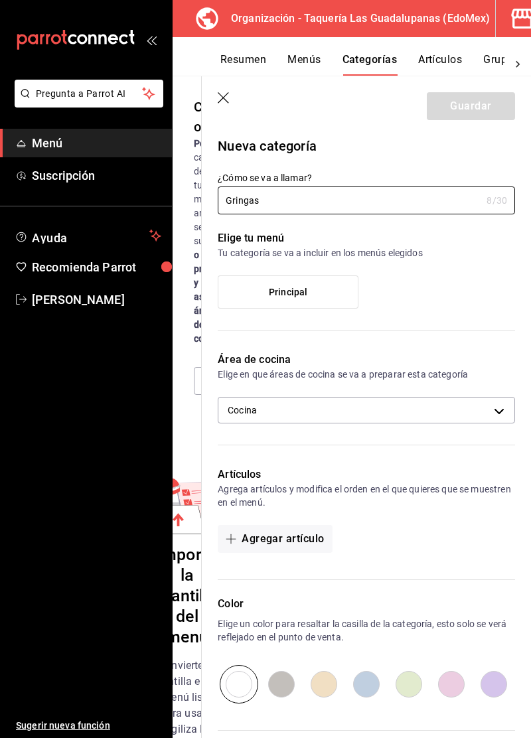
type input "Gringas"
click at [329, 294] on label "Principal" at bounding box center [287, 292] width 139 height 32
click at [0, 0] on input "Principal" at bounding box center [0, 0] width 0 height 0
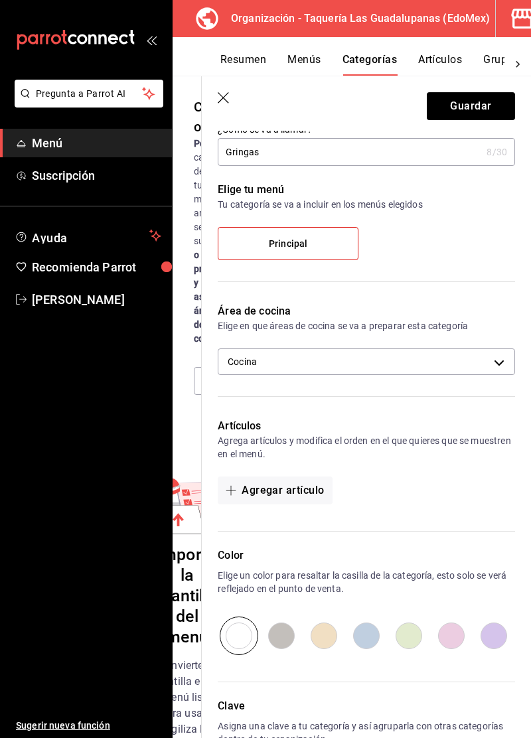
scroll to position [68, 0]
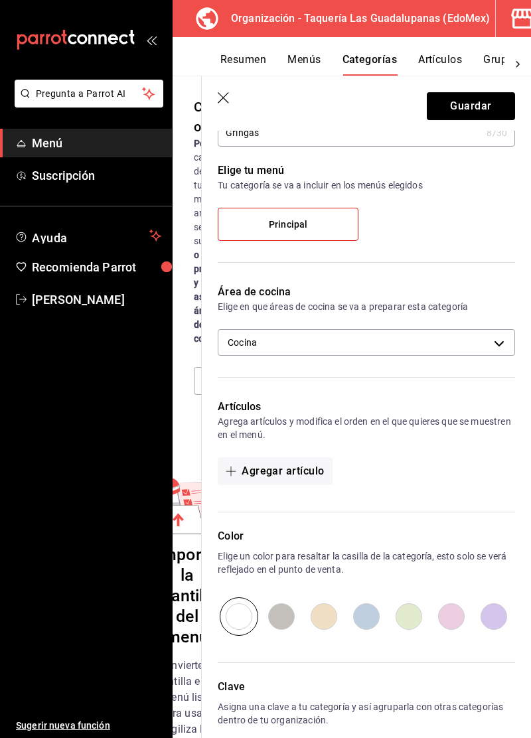
click at [288, 624] on input "radio" at bounding box center [281, 616] width 42 height 38
radio input "true"
click at [243, 618] on input "radio" at bounding box center [239, 616] width 42 height 38
radio input "true"
click at [281, 619] on input "radio" at bounding box center [281, 616] width 42 height 38
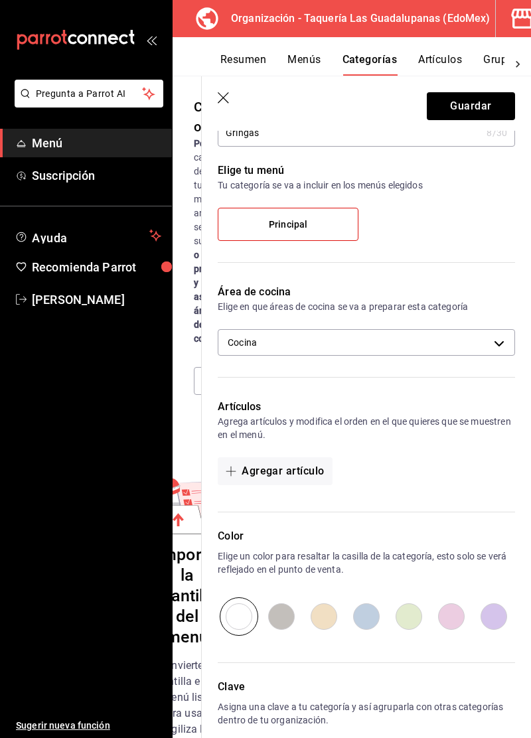
radio input "true"
click at [251, 616] on input "radio" at bounding box center [239, 616] width 42 height 38
radio input "true"
click at [476, 114] on button "Guardar" at bounding box center [471, 106] width 88 height 28
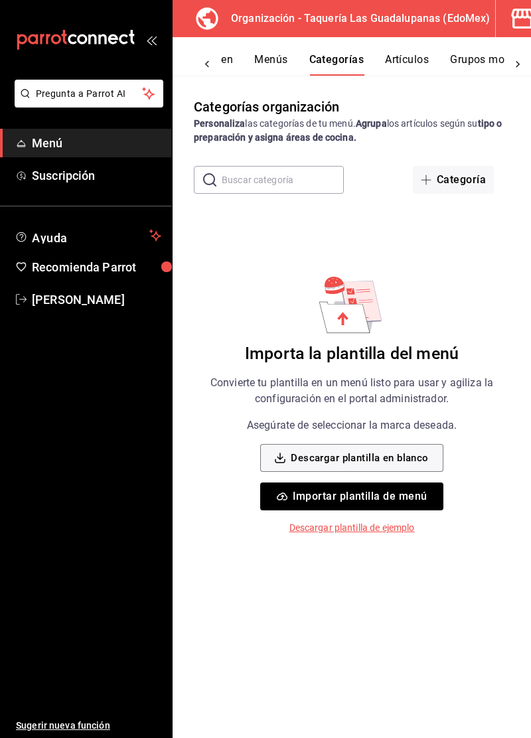
scroll to position [0, 92]
click at [48, 149] on span "Menú" at bounding box center [96, 143] width 129 height 18
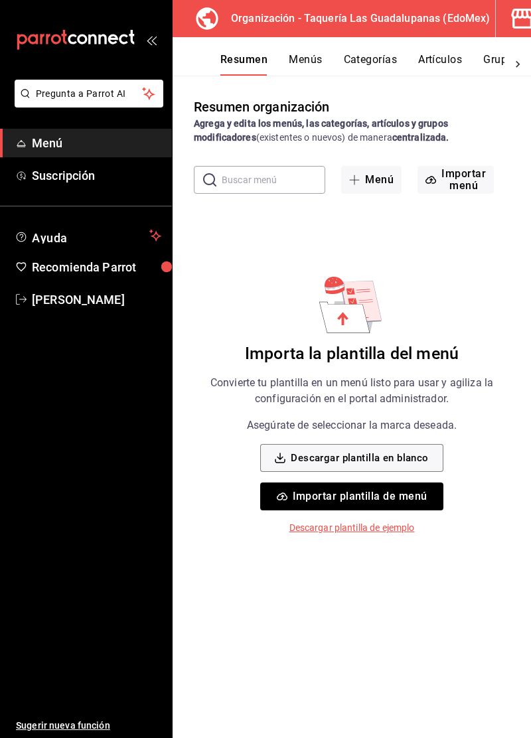
click at [464, 20] on h3 "Organización - Taquería Las Guadalupanas (EdoMex)" at bounding box center [354, 19] width 269 height 16
click at [451, 30] on div "Organización - Taquería Las Guadalupanas (EdoMex)" at bounding box center [339, 18] width 312 height 37
click at [436, 28] on div "Organización - Taquería Las Guadalupanas (EdoMex)" at bounding box center [339, 18] width 312 height 37
click at [448, 23] on h3 "Organización - Taquería Las Guadalupanas (EdoMex)" at bounding box center [354, 19] width 269 height 16
click at [377, 32] on div "Organización - Taquería Las Guadalupanas (EdoMex)" at bounding box center [339, 18] width 312 height 37
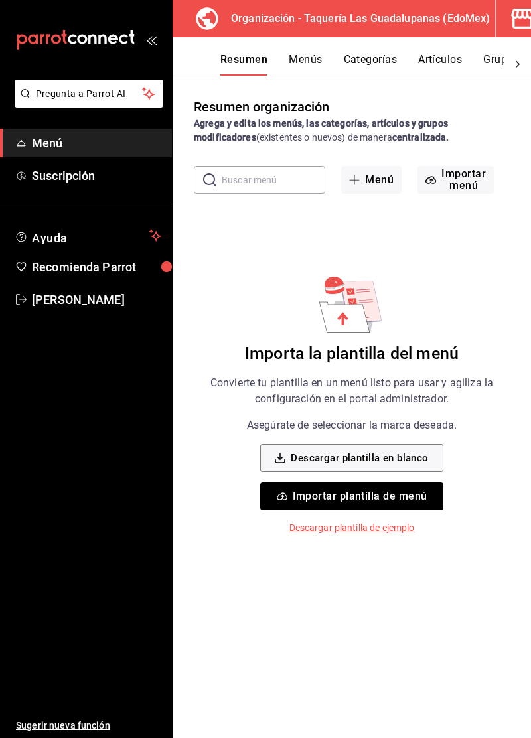
click at [383, 27] on div "Organización - Taquería Las Guadalupanas (EdoMex)" at bounding box center [339, 18] width 312 height 37
click at [378, 19] on h3 "Organización - Taquería Las Guadalupanas (EdoMex)" at bounding box center [354, 19] width 269 height 16
click at [390, 16] on h3 "Organización - Taquería Las Guadalupanas (EdoMex)" at bounding box center [354, 19] width 269 height 16
click at [395, 13] on h3 "Organización - Taquería Las Guadalupanas (EdoMex)" at bounding box center [354, 19] width 269 height 16
click at [514, 69] on icon at bounding box center [517, 64] width 13 height 13
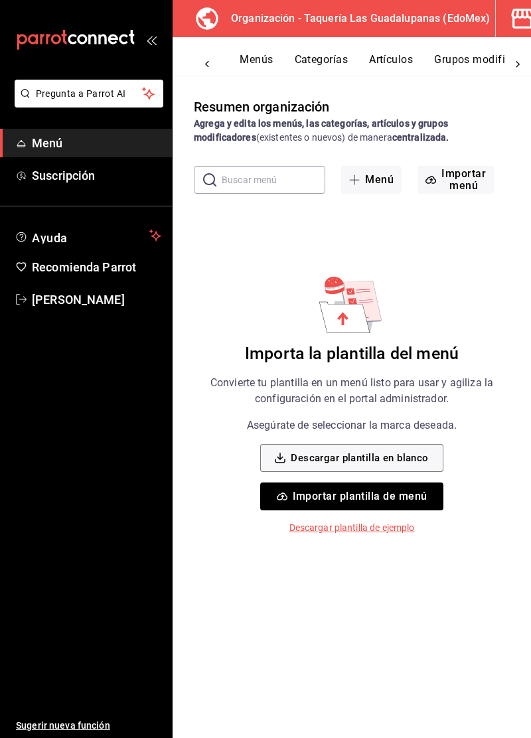
scroll to position [0, 92]
click at [308, 68] on button "Categorías" at bounding box center [282, 64] width 54 height 23
